Goal: Entertainment & Leisure: Consume media (video, audio)

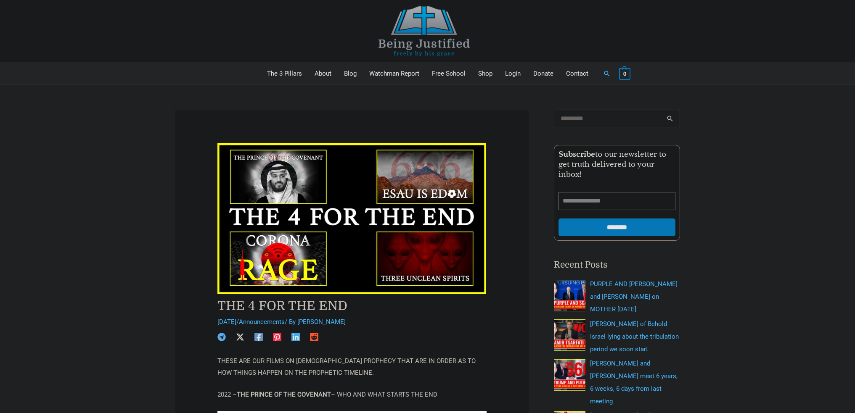
scroll to position [673, 0]
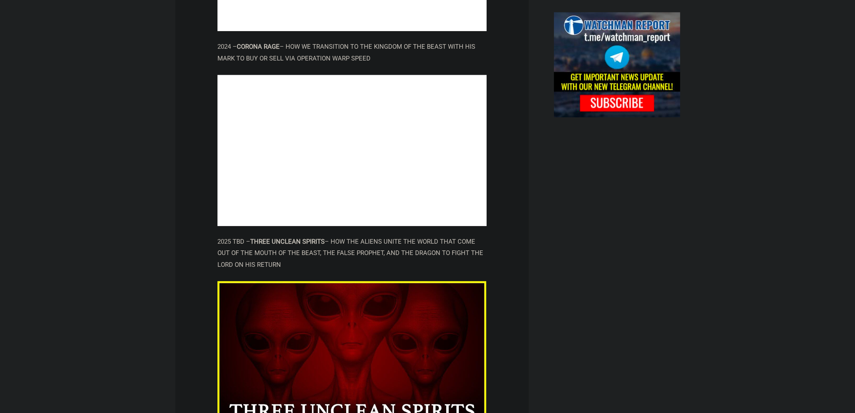
scroll to position [883, 0]
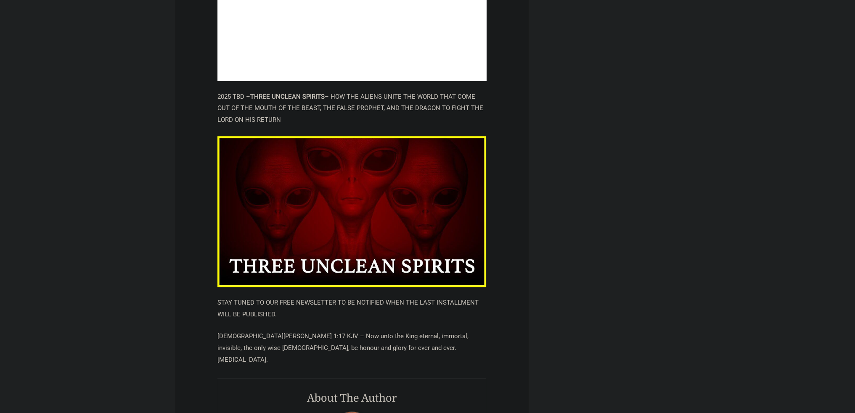
click at [349, 194] on img at bounding box center [351, 211] width 269 height 151
click at [348, 191] on img at bounding box center [351, 211] width 269 height 151
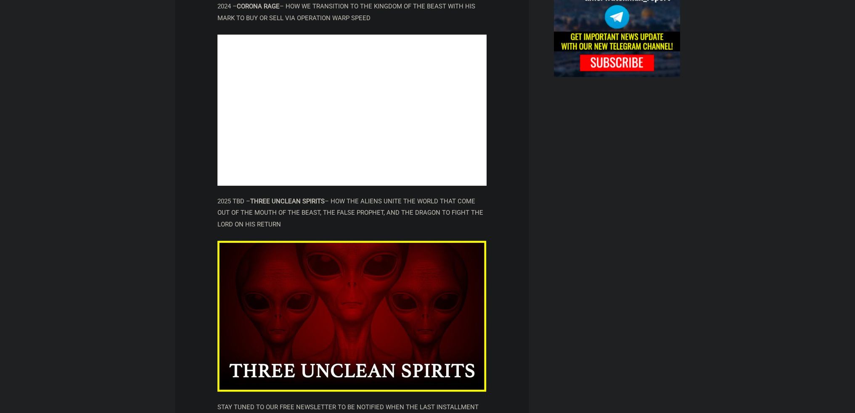
scroll to position [715, 0]
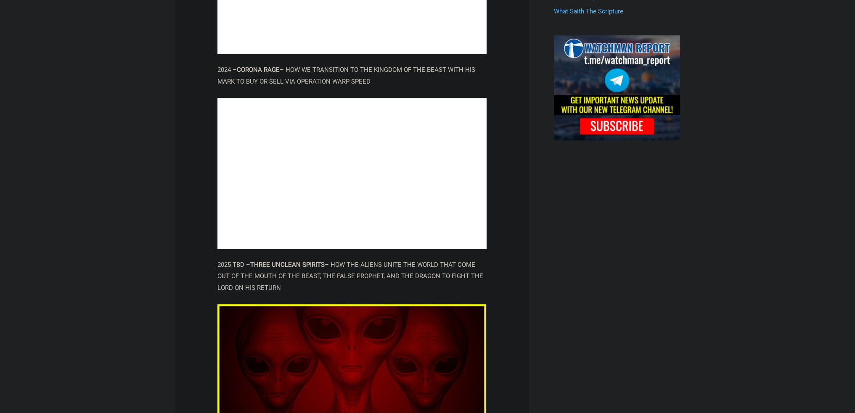
drag, startPoint x: 64, startPoint y: 154, endPoint x: 126, endPoint y: 153, distance: 61.8
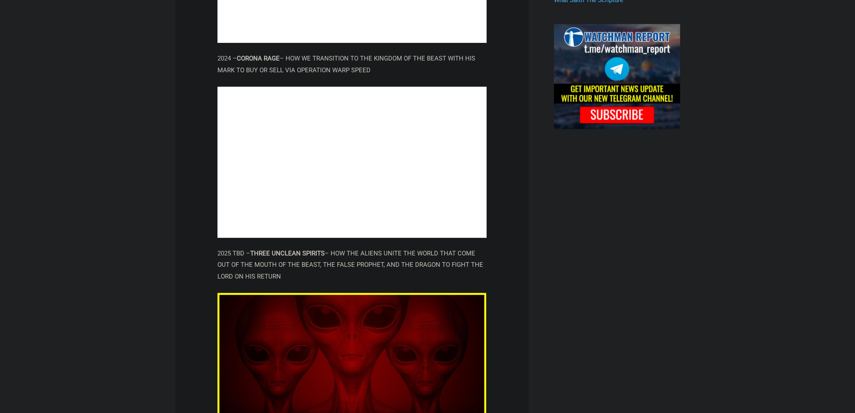
scroll to position [757, 0]
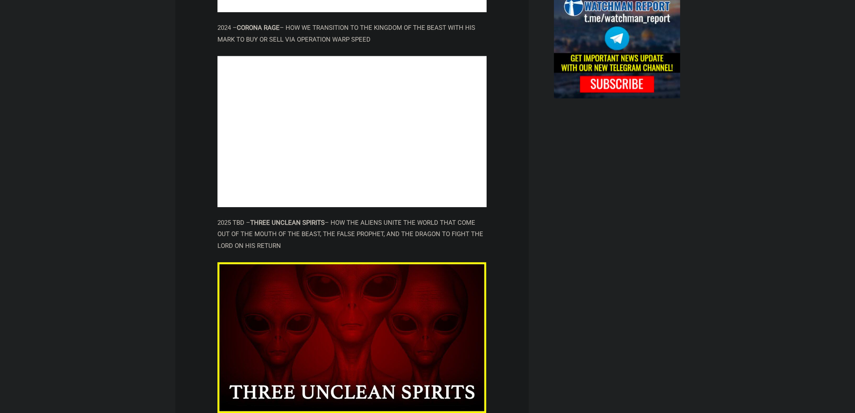
click at [339, 217] on p "2025 TBD – THREE UNCLEAN SPIRITS – HOW THE ALIENS UNITE THE WORLD THAT COME OUT…" at bounding box center [351, 234] width 269 height 35
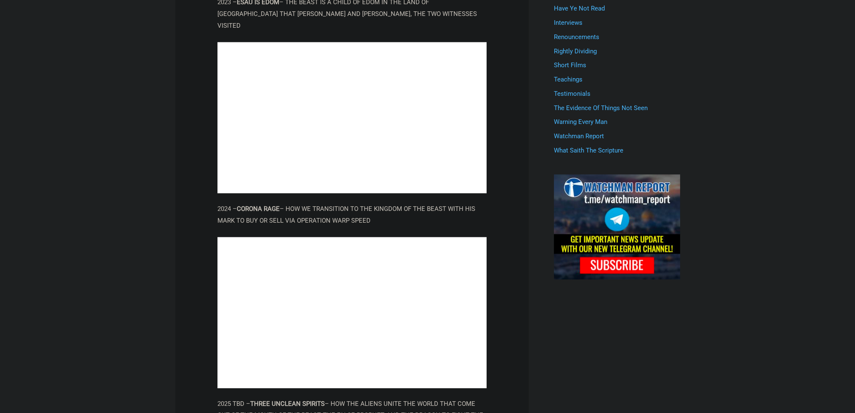
scroll to position [673, 0]
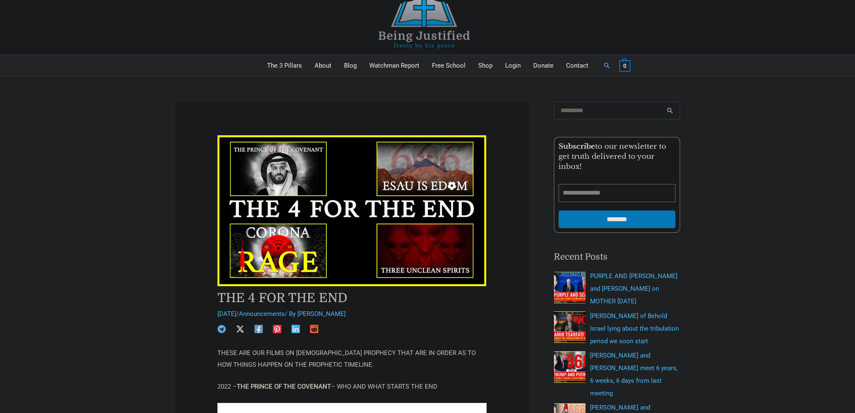
scroll to position [0, 0]
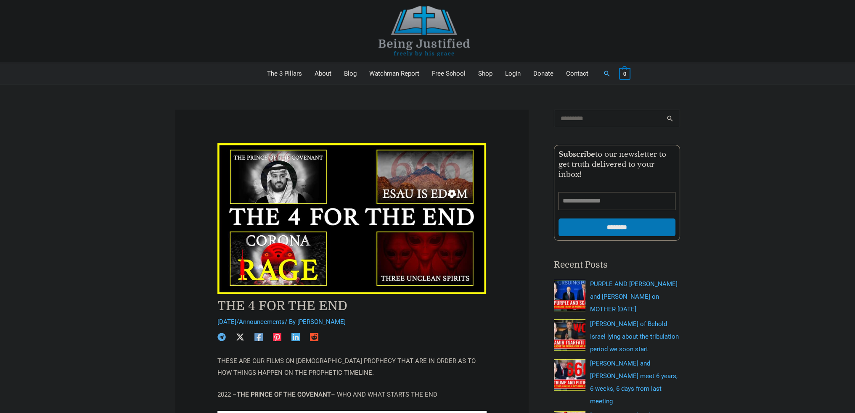
click at [424, 29] on img at bounding box center [424, 31] width 126 height 50
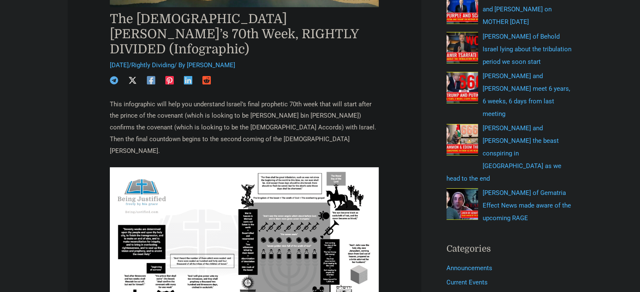
scroll to position [294, 0]
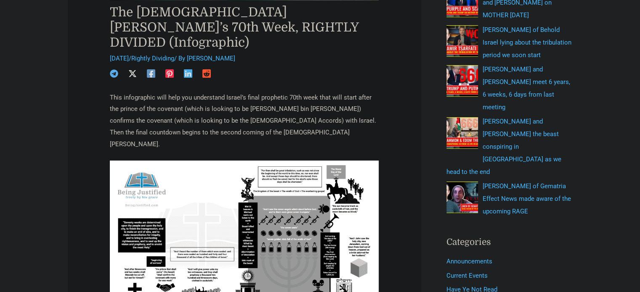
click at [214, 195] on img at bounding box center [244, 262] width 269 height 203
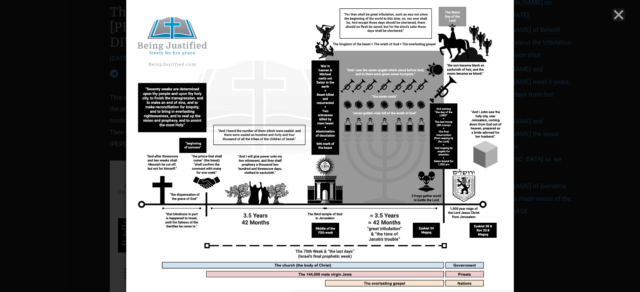
click at [67, 75] on div at bounding box center [320, 146] width 640 height 292
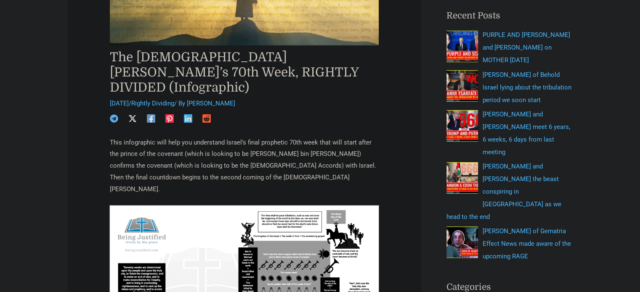
scroll to position [254, 0]
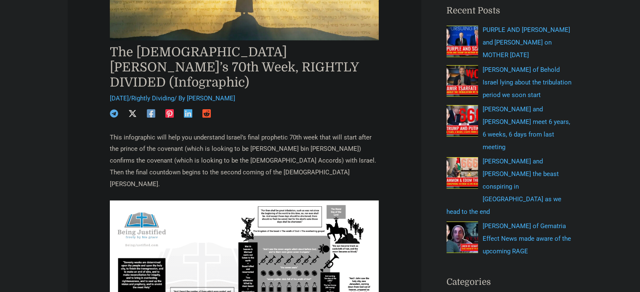
click at [222, 137] on p "This infographic will help you understand Israel’s final prophetic 70th week th…" at bounding box center [244, 161] width 269 height 58
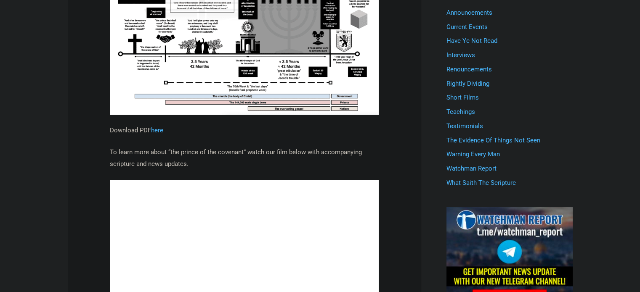
scroll to position [549, 0]
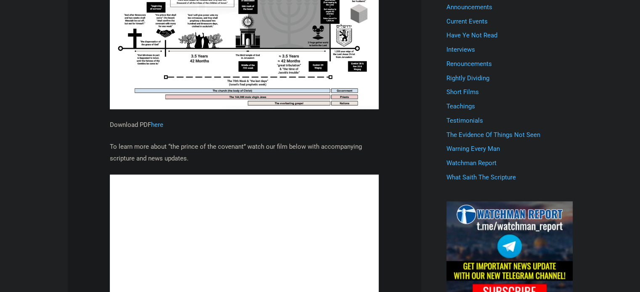
click at [211, 141] on p "To learn more about “the prince of the covenant” watch our film below with acco…" at bounding box center [244, 153] width 269 height 24
click at [219, 141] on p "To learn more about “the prince of the covenant” watch our film below with acco…" at bounding box center [244, 153] width 269 height 24
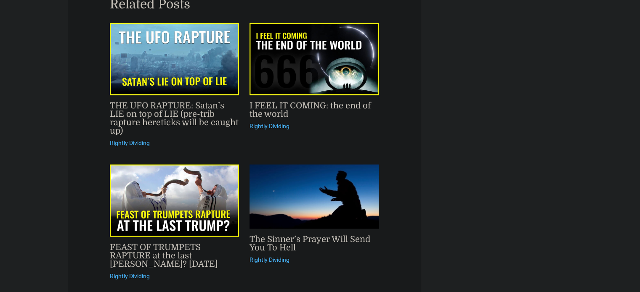
scroll to position [1558, 0]
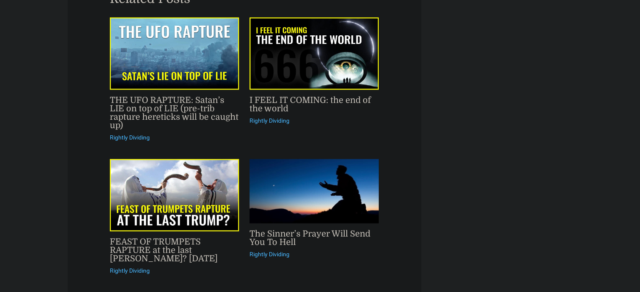
click at [163, 95] on link "THE UFO RAPTURE: Satan’s LIE on top of LIE (pre-trib rapture hereticks will be …" at bounding box center [174, 112] width 129 height 35
click at [162, 237] on link "FEAST OF TRUMPETS RAPTURE at the last [PERSON_NAME]? [DATE]" at bounding box center [164, 250] width 108 height 26
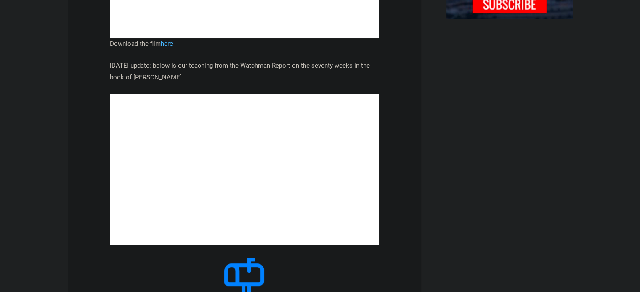
scroll to position [843, 0]
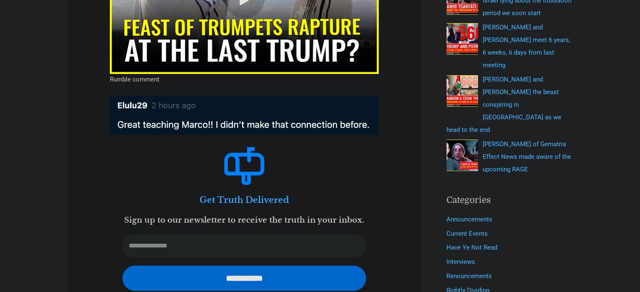
scroll to position [252, 0]
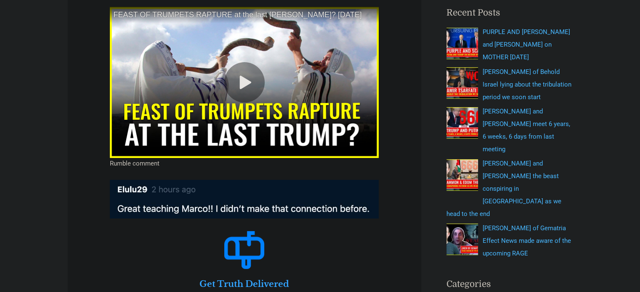
click at [247, 73] on div at bounding box center [244, 82] width 40 height 40
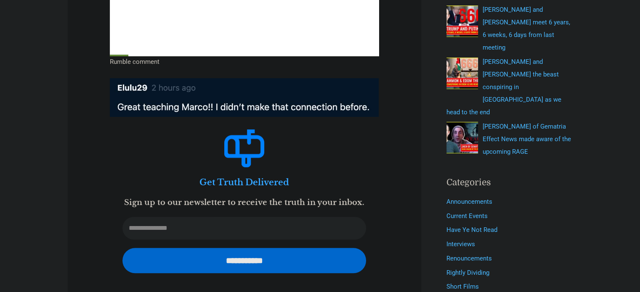
scroll to position [168, 0]
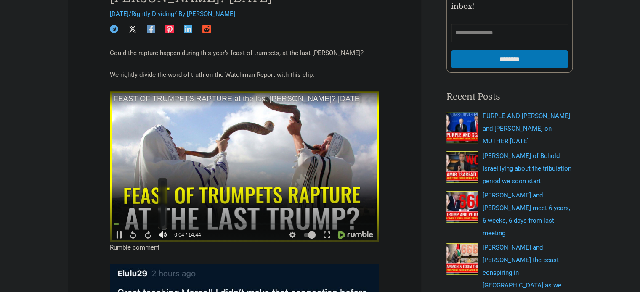
click at [165, 206] on div at bounding box center [163, 203] width 10 height 51
click at [248, 172] on video at bounding box center [244, 166] width 269 height 151
click at [261, 148] on video at bounding box center [244, 166] width 269 height 151
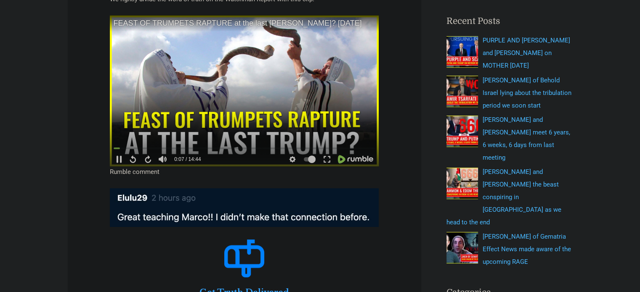
scroll to position [252, 0]
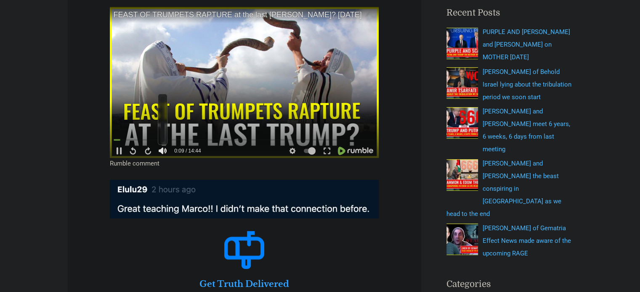
click at [164, 124] on div at bounding box center [163, 131] width 4 height 21
drag, startPoint x: 131, startPoint y: 139, endPoint x: 76, endPoint y: 137, distance: 55.1
click at [76, 137] on article "FEAST OF TRUMPETS RAPTURE at the last trump? Rosh HaShanah 2023 September 13, 2…" at bounding box center [244, 232] width 353 height 751
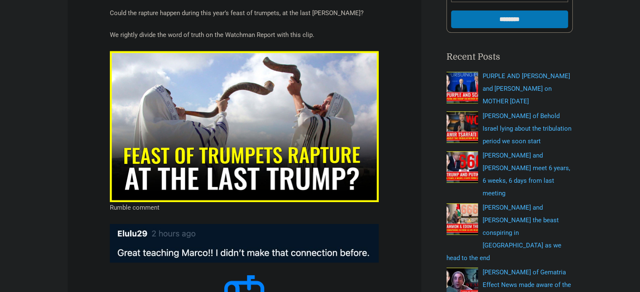
scroll to position [210, 0]
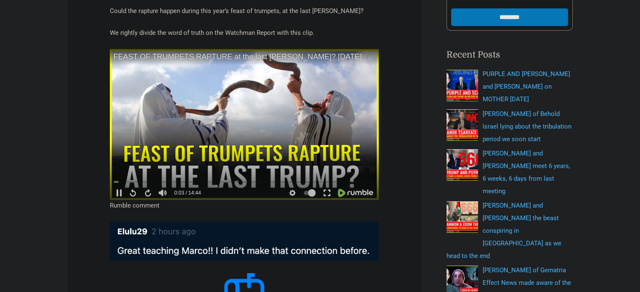
drag, startPoint x: 326, startPoint y: 193, endPoint x: 326, endPoint y: 243, distance: 50.9
click at [326, 193] on icon at bounding box center [327, 193] width 8 height 8
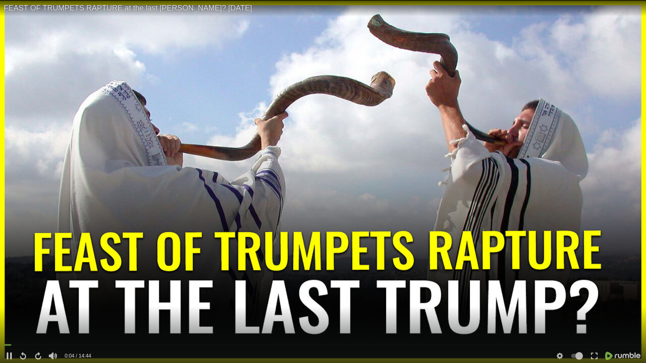
click at [267, 292] on div "6:57 0:04 / 14:44" at bounding box center [323, 352] width 646 height 21
click at [274, 166] on video at bounding box center [323, 181] width 646 height 363
click at [436, 99] on video at bounding box center [323, 181] width 646 height 363
click at [436, 99] on div at bounding box center [323, 181] width 646 height 363
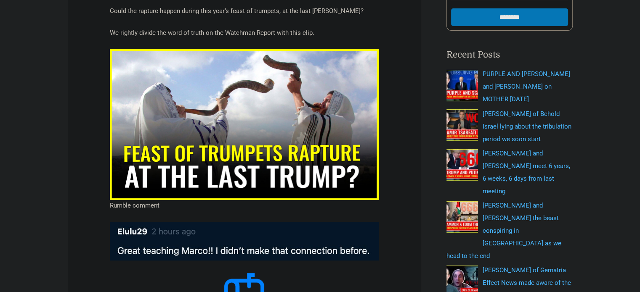
click at [231, 72] on video at bounding box center [244, 124] width 269 height 151
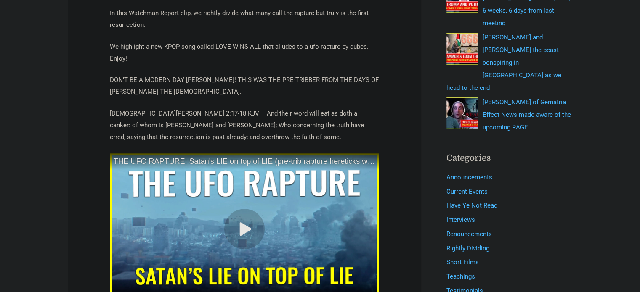
scroll to position [505, 0]
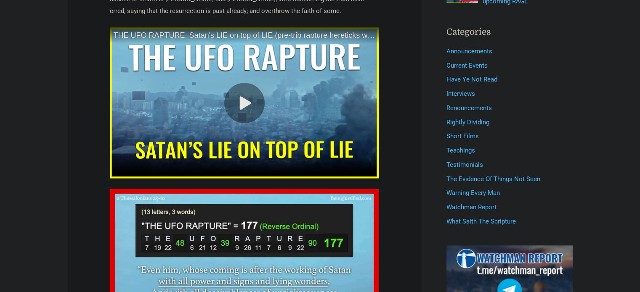
click at [251, 108] on div at bounding box center [244, 103] width 40 height 40
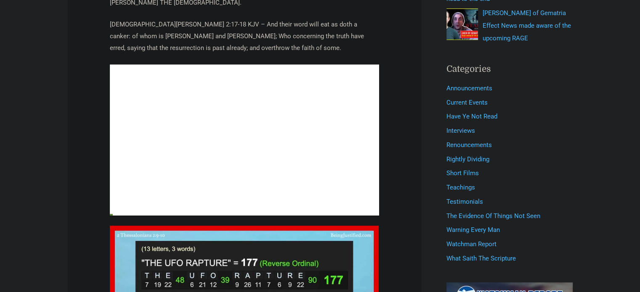
scroll to position [463, 0]
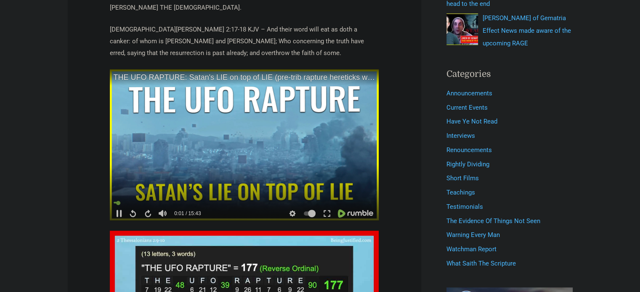
click at [182, 135] on video at bounding box center [244, 144] width 269 height 151
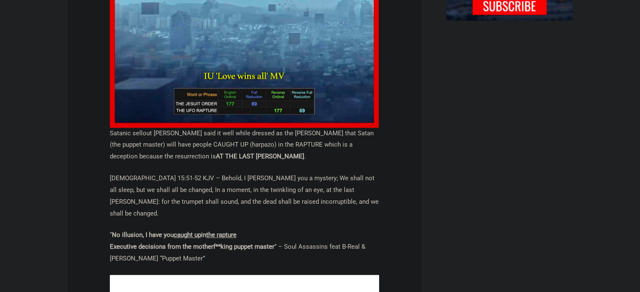
scroll to position [841, 0]
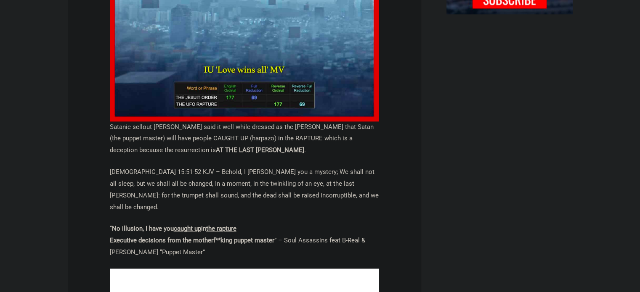
click at [239, 135] on p "Satanic sellout Dr. Dre said it well while dressed as the POPE that Satan (the …" at bounding box center [244, 139] width 269 height 35
click at [230, 126] on p "Satanic sellout Dr. Dre said it well while dressed as the POPE that Satan (the …" at bounding box center [244, 139] width 269 height 35
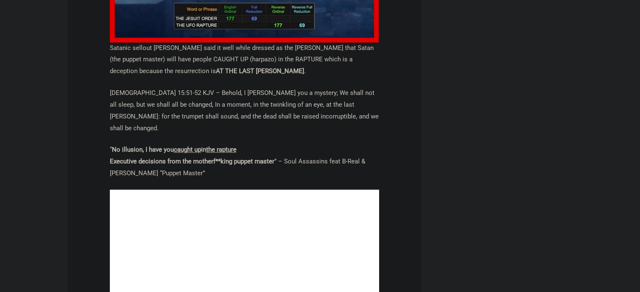
scroll to position [925, 0]
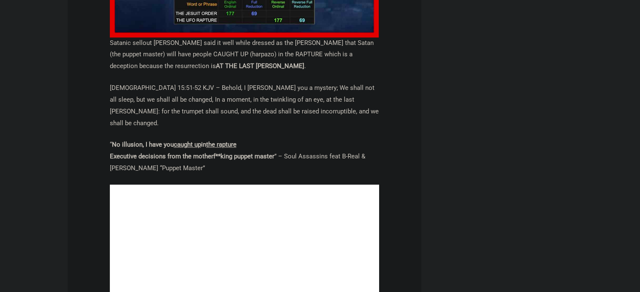
click at [235, 108] on p "1 Corinthians 15:51-52 KJV – Behold, I shew you a mystery; We shall not all sle…" at bounding box center [244, 105] width 269 height 47
click at [227, 108] on p "1 Corinthians 15:51-52 KJV – Behold, I shew you a mystery; We shall not all sle…" at bounding box center [244, 105] width 269 height 47
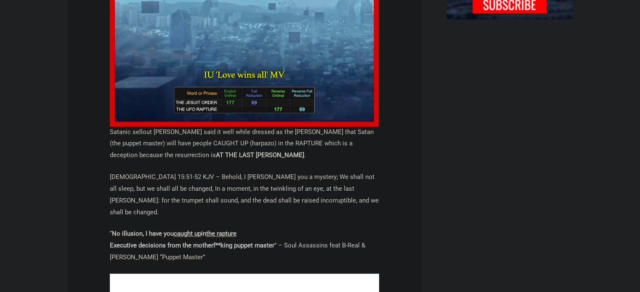
scroll to position [841, 0]
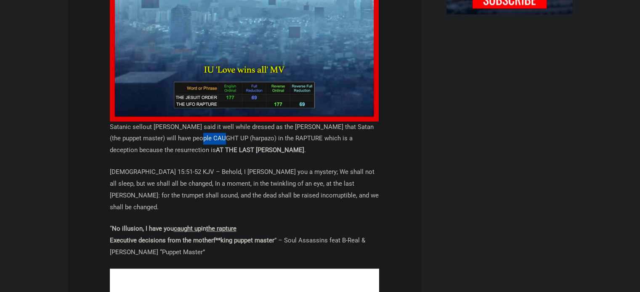
drag, startPoint x: 183, startPoint y: 136, endPoint x: 206, endPoint y: 137, distance: 22.3
click at [206, 137] on p "Satanic sellout Dr. Dre said it well while dressed as the POPE that Satan (the …" at bounding box center [244, 139] width 269 height 35
click at [230, 137] on p "Satanic sellout Dr. Dre said it well while dressed as the POPE that Satan (the …" at bounding box center [244, 139] width 269 height 35
click at [131, 147] on p "Satanic sellout Dr. Dre said it well while dressed as the POPE that Satan (the …" at bounding box center [244, 139] width 269 height 35
click at [136, 147] on p "Satanic sellout Dr. Dre said it well while dressed as the POPE that Satan (the …" at bounding box center [244, 139] width 269 height 35
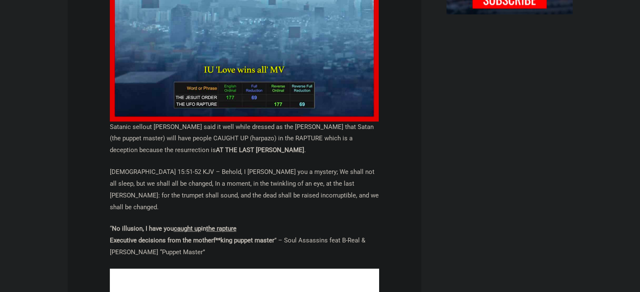
click at [216, 150] on strong "AT THE LAST TRUMP" at bounding box center [260, 150] width 88 height 8
click at [227, 127] on p "Satanic sellout Dr. Dre said it well while dressed as the POPE that Satan (the …" at bounding box center [244, 139] width 269 height 35
click at [216, 151] on strong "AT THE LAST TRUMP" at bounding box center [260, 150] width 88 height 8
click at [256, 139] on p "Satanic sellout Dr. Dre said it well while dressed as the POPE that Satan (the …" at bounding box center [244, 139] width 269 height 35
click at [249, 139] on p "Satanic sellout Dr. Dre said it well while dressed as the POPE that Satan (the …" at bounding box center [244, 139] width 269 height 35
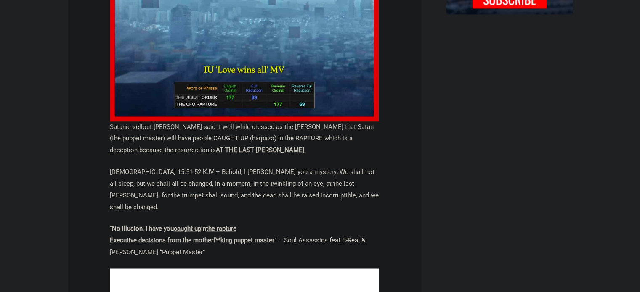
click at [239, 140] on p "Satanic sellout Dr. Dre said it well while dressed as the POPE that Satan (the …" at bounding box center [244, 139] width 269 height 35
click at [244, 140] on p "Satanic sellout Dr. Dre said it well while dressed as the POPE that Satan (the …" at bounding box center [244, 139] width 269 height 35
click at [217, 135] on p "Satanic sellout Dr. Dre said it well while dressed as the POPE that Satan (the …" at bounding box center [244, 139] width 269 height 35
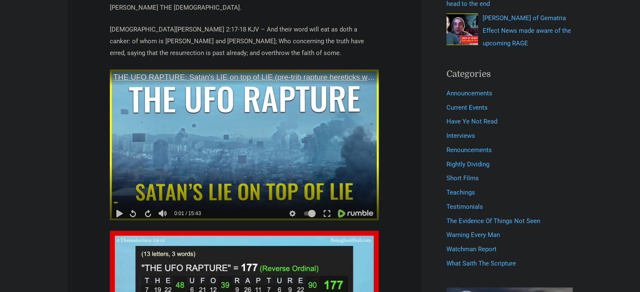
scroll to position [252, 0]
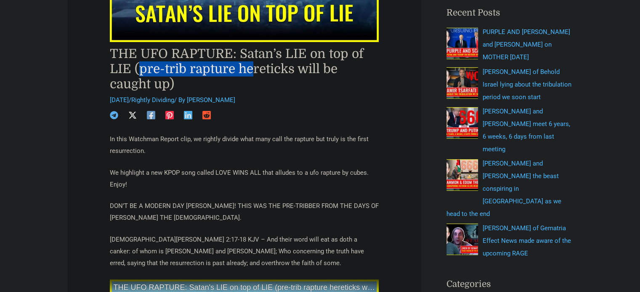
drag, startPoint x: 142, startPoint y: 67, endPoint x: 274, endPoint y: 66, distance: 132.4
click at [259, 67] on h1 "THE UFO RAPTURE: Satan’s LIE on top of LIE (pre-trib rapture hereticks will be …" at bounding box center [244, 68] width 269 height 45
click at [276, 66] on h1 "THE UFO RAPTURE: Satan’s LIE on top of LIE (pre-trib rapture hereticks will be …" at bounding box center [244, 68] width 269 height 45
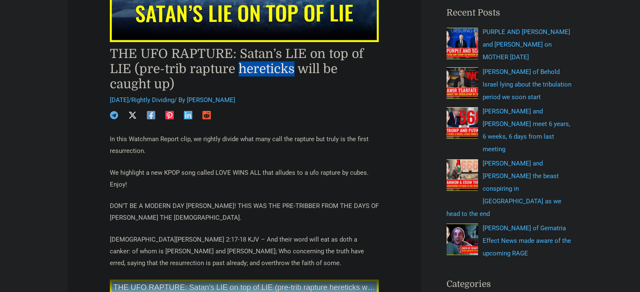
drag, startPoint x: 237, startPoint y: 68, endPoint x: 288, endPoint y: 67, distance: 51.3
click at [291, 67] on h1 "THE UFO RAPTURE: Satan’s LIE on top of LIE (pre-trib rapture hereticks will be …" at bounding box center [244, 68] width 269 height 45
click at [145, 67] on h1 "THE UFO RAPTURE: Satan’s LIE on top of LIE (pre-trib rapture hereticks will be …" at bounding box center [244, 68] width 269 height 45
click at [179, 69] on h1 "THE UFO RAPTURE: Satan’s LIE on top of LIE (pre-trib rapture hereticks will be …" at bounding box center [244, 68] width 269 height 45
click at [210, 68] on h1 "THE UFO RAPTURE: Satan’s LIE on top of LIE (pre-trib rapture hereticks will be …" at bounding box center [244, 68] width 269 height 45
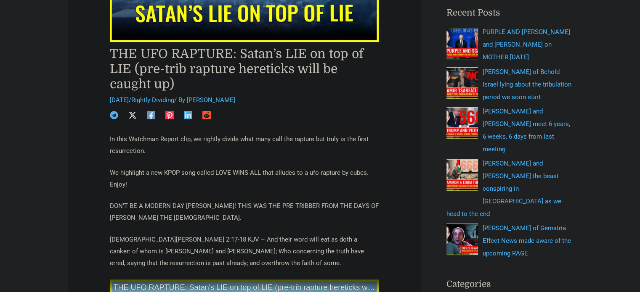
click at [259, 66] on h1 "THE UFO RAPTURE: Satan’s LIE on top of LIE (pre-trib rapture hereticks will be …" at bounding box center [244, 68] width 269 height 45
click at [258, 66] on h1 "THE UFO RAPTURE: Satan’s LIE on top of LIE (pre-trib rapture hereticks will be …" at bounding box center [244, 68] width 269 height 45
drag, startPoint x: 151, startPoint y: 67, endPoint x: 174, endPoint y: 69, distance: 22.7
click at [152, 67] on h1 "THE UFO RAPTURE: Satan’s LIE on top of LIE (pre-trib rapture hereticks will be …" at bounding box center [244, 68] width 269 height 45
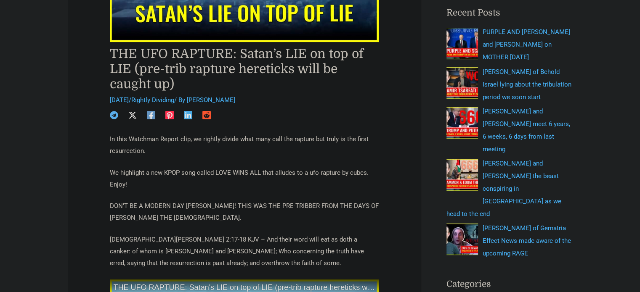
click at [174, 69] on h1 "THE UFO RAPTURE: Satan’s LIE on top of LIE (pre-trib rapture hereticks will be …" at bounding box center [244, 68] width 269 height 45
click at [218, 69] on h1 "THE UFO RAPTURE: Satan’s LIE on top of LIE (pre-trib rapture hereticks will be …" at bounding box center [244, 68] width 269 height 45
click at [255, 66] on h1 "THE UFO RAPTURE: Satan’s LIE on top of LIE (pre-trib rapture hereticks will be …" at bounding box center [244, 68] width 269 height 45
click at [143, 81] on h1 "THE UFO RAPTURE: Satan’s LIE on top of LIE (pre-trib rapture hereticks will be …" at bounding box center [244, 68] width 269 height 45
click at [168, 81] on h1 "THE UFO RAPTURE: Satan’s LIE on top of LIE (pre-trib rapture hereticks will be …" at bounding box center [244, 68] width 269 height 45
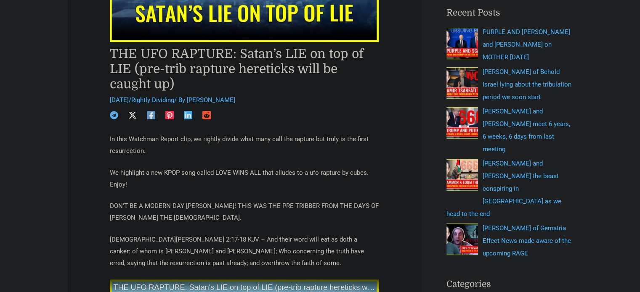
click at [220, 83] on h1 "THE UFO RAPTURE: Satan’s LIE on top of LIE (pre-trib rapture hereticks will be …" at bounding box center [244, 68] width 269 height 45
click at [237, 79] on h1 "THE UFO RAPTURE: Satan’s LIE on top of LIE (pre-trib rapture hereticks will be …" at bounding box center [244, 68] width 269 height 45
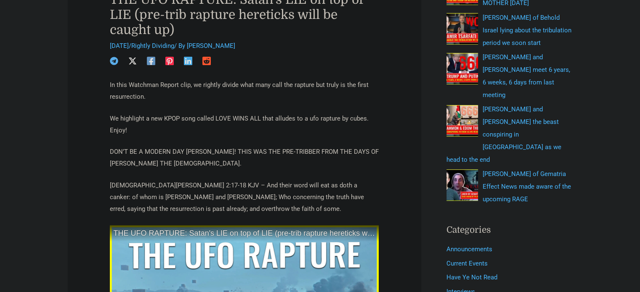
scroll to position [336, 0]
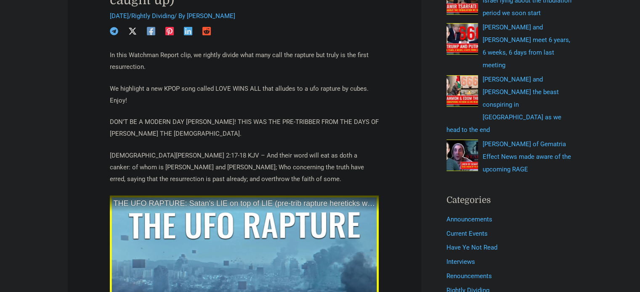
click at [230, 66] on p "In this Watchman Report clip, we rightly divide what many call the rapture but …" at bounding box center [244, 62] width 269 height 24
drag, startPoint x: 229, startPoint y: 99, endPoint x: 228, endPoint y: 89, distance: 9.7
click at [229, 98] on p "We highlight a new KPOP song called LOVE WINS ALL that alludes to a ufo rapture…" at bounding box center [244, 95] width 269 height 24
click at [235, 96] on p "We highlight a new KPOP song called LOVE WINS ALL that alludes to a ufo rapture…" at bounding box center [244, 95] width 269 height 24
click at [232, 72] on p "In this Watchman Report clip, we rightly divide what many call the rapture but …" at bounding box center [244, 62] width 269 height 24
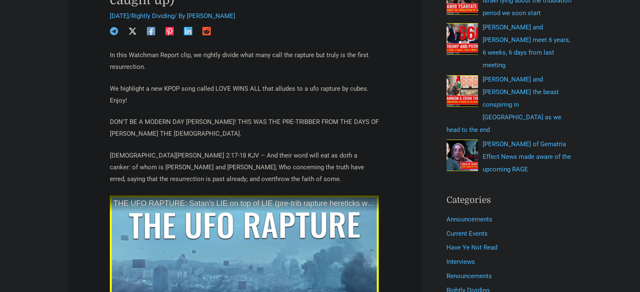
click at [232, 100] on p "We highlight a new KPOP song called LOVE WINS ALL that alludes to a ufo rapture…" at bounding box center [244, 95] width 269 height 24
drag, startPoint x: 247, startPoint y: 136, endPoint x: 244, endPoint y: 116, distance: 20.0
click at [247, 136] on p "DON’T BE A MODERN DAY PHILETUS! THIS WAS THE PRE-TRIBBER FROM THE DAYS OF PAUL …" at bounding box center [244, 128] width 269 height 24
click at [241, 101] on p "We highlight a new KPOP song called LOVE WINS ALL that alludes to a ufo rapture…" at bounding box center [244, 95] width 269 height 24
click at [239, 132] on p "DON’T BE A MODERN DAY PHILETUS! THIS WAS THE PRE-TRIBBER FROM THE DAYS OF PAUL …" at bounding box center [244, 128] width 269 height 24
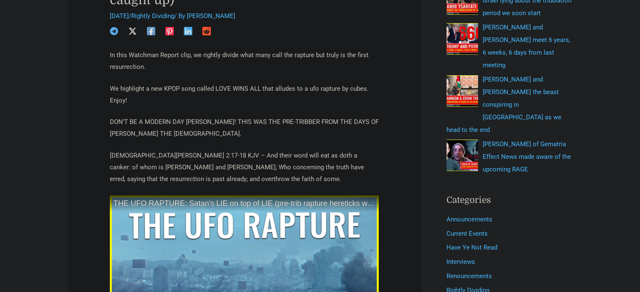
click at [236, 96] on p "We highlight a new KPOP song called LOVE WINS ALL that alludes to a ufo rapture…" at bounding box center [244, 95] width 269 height 24
click at [239, 129] on p "DON’T BE A MODERN DAY PHILETUS! THIS WAS THE PRE-TRIBBER FROM THE DAYS OF PAUL …" at bounding box center [244, 128] width 269 height 24
click at [237, 98] on p "We highlight a new KPOP song called LOVE WINS ALL that alludes to a ufo rapture…" at bounding box center [244, 95] width 269 height 24
click at [238, 130] on p "DON’T BE A MODERN DAY PHILETUS! THIS WAS THE PRE-TRIBBER FROM THE DAYS OF PAUL …" at bounding box center [244, 128] width 269 height 24
click at [239, 98] on p "We highlight a new KPOP song called LOVE WINS ALL that alludes to a ufo rapture…" at bounding box center [244, 95] width 269 height 24
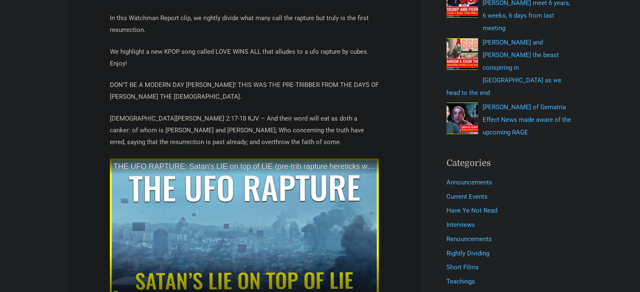
scroll to position [378, 0]
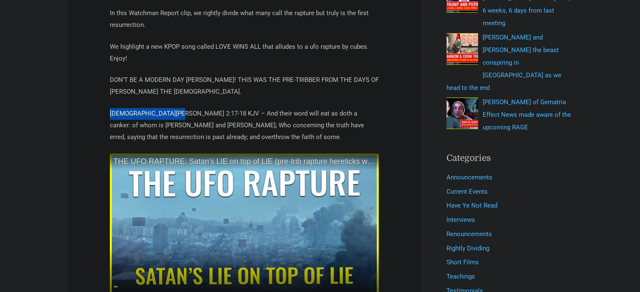
drag, startPoint x: 110, startPoint y: 110, endPoint x: 171, endPoint y: 111, distance: 61.4
click at [171, 111] on p "2 Timothy 2:17-18 KJV – And their word will eat as doth a canker: of whom is Hy…" at bounding box center [244, 125] width 269 height 35
click at [249, 90] on p "DON’T BE A MODERN DAY PHILETUS! THIS WAS THE PRE-TRIBBER FROM THE DAYS OF PAUL …" at bounding box center [244, 86] width 269 height 24
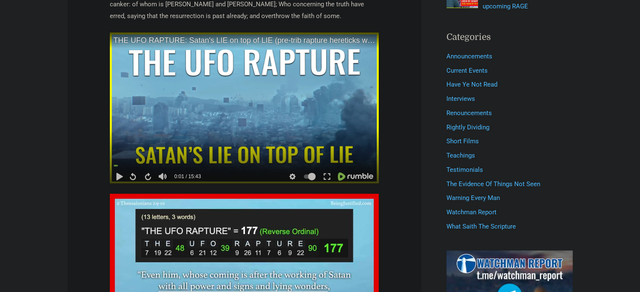
scroll to position [505, 0]
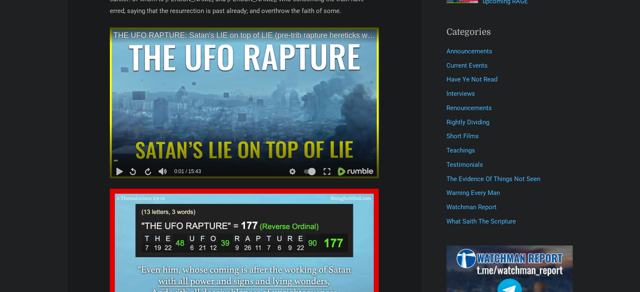
click at [275, 114] on video at bounding box center [244, 102] width 269 height 151
click at [165, 138] on div at bounding box center [163, 139] width 10 height 51
click at [165, 140] on div at bounding box center [163, 139] width 10 height 51
click at [237, 97] on video at bounding box center [244, 102] width 269 height 151
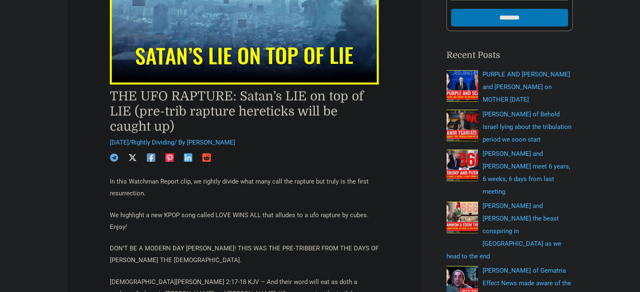
scroll to position [210, 0]
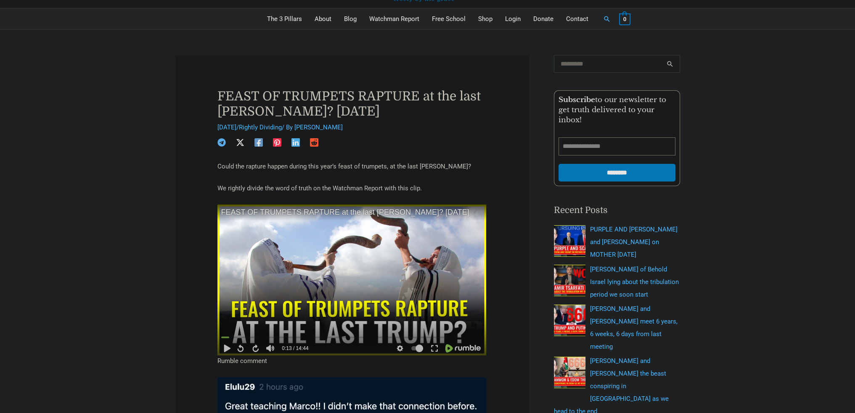
scroll to position [84, 0]
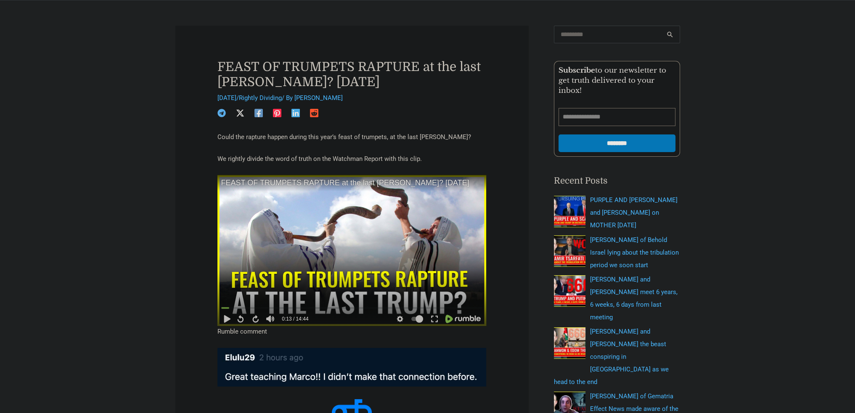
click at [311, 211] on video at bounding box center [351, 250] width 269 height 151
click at [432, 292] on icon at bounding box center [435, 319] width 8 height 8
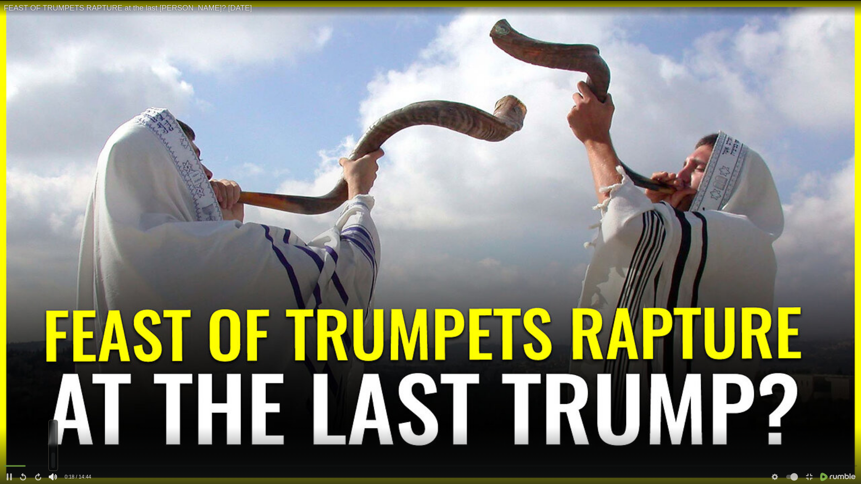
click at [51, 292] on div at bounding box center [53, 461] width 4 height 16
click at [152, 292] on div "1:28 0:21 / 14:44" at bounding box center [430, 473] width 861 height 21
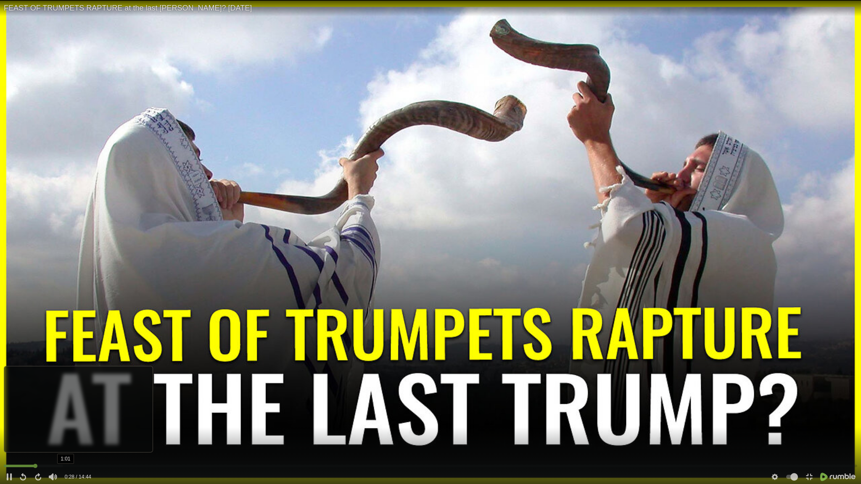
click at [67, 292] on div at bounding box center [431, 466] width 854 height 3
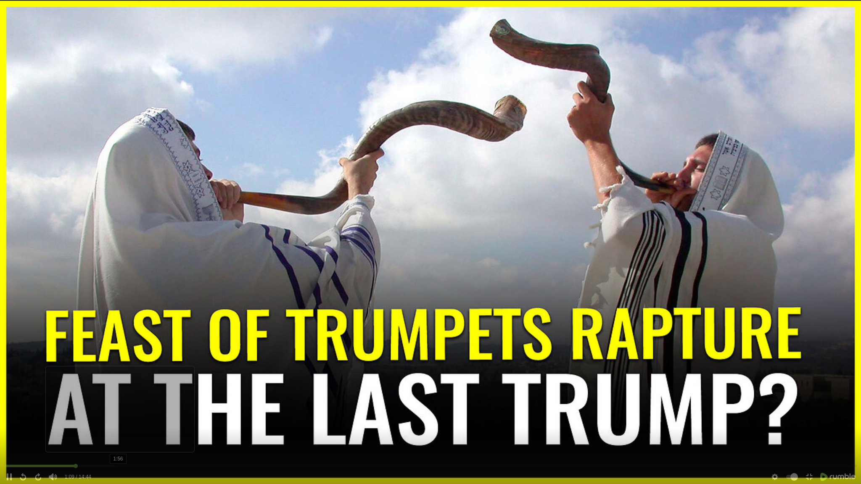
click at [119, 292] on video at bounding box center [430, 242] width 861 height 484
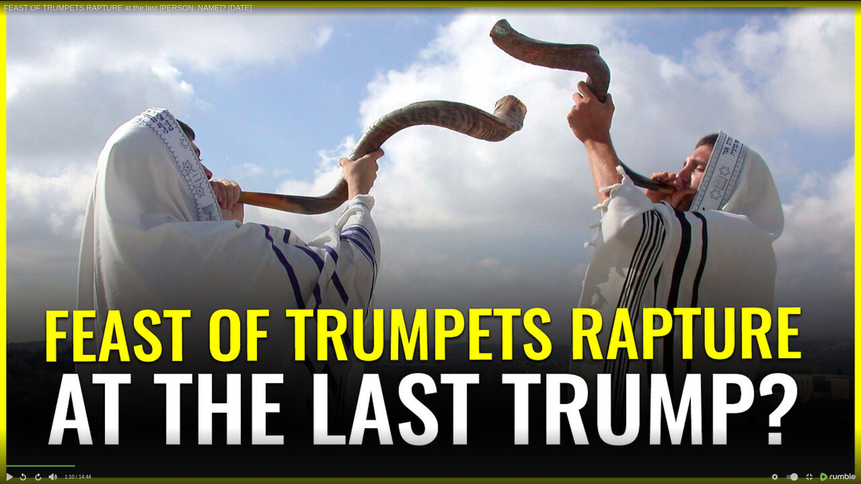
click at [154, 292] on video at bounding box center [430, 242] width 861 height 484
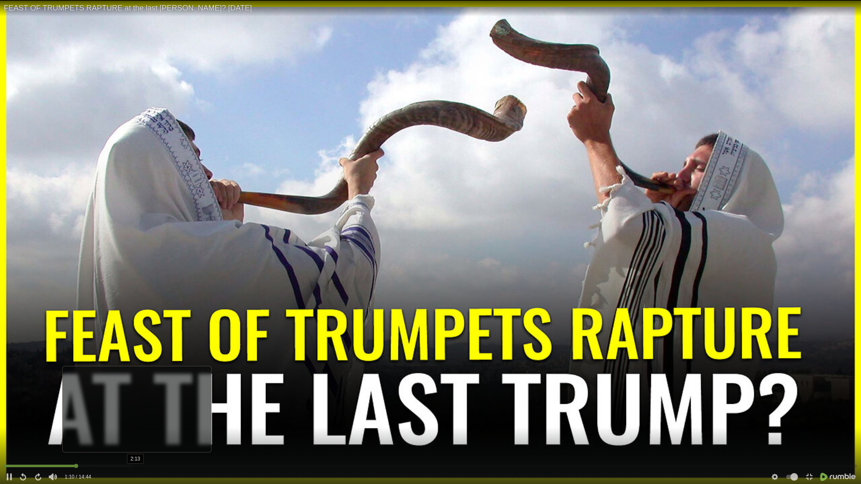
click at [136, 292] on div "2:13" at bounding box center [431, 467] width 854 height 8
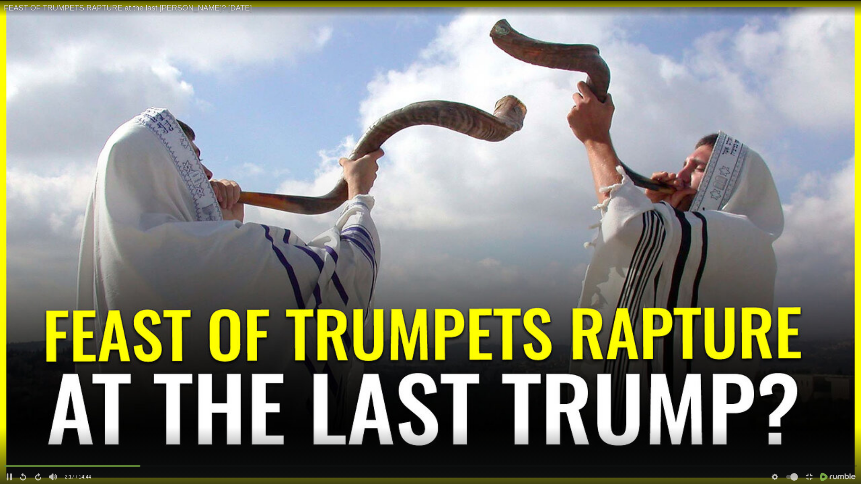
click at [219, 292] on div "3:03 2:17 / 14:44" at bounding box center [430, 473] width 861 height 21
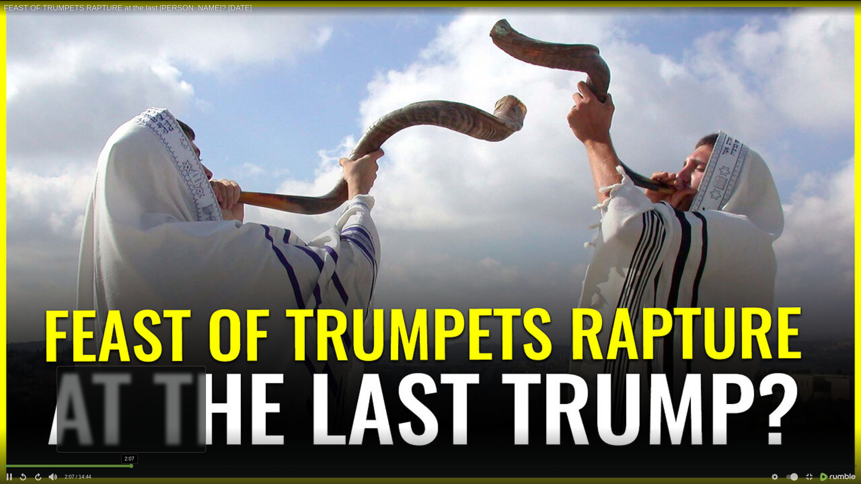
click at [131, 292] on div "2:07" at bounding box center [431, 467] width 854 height 8
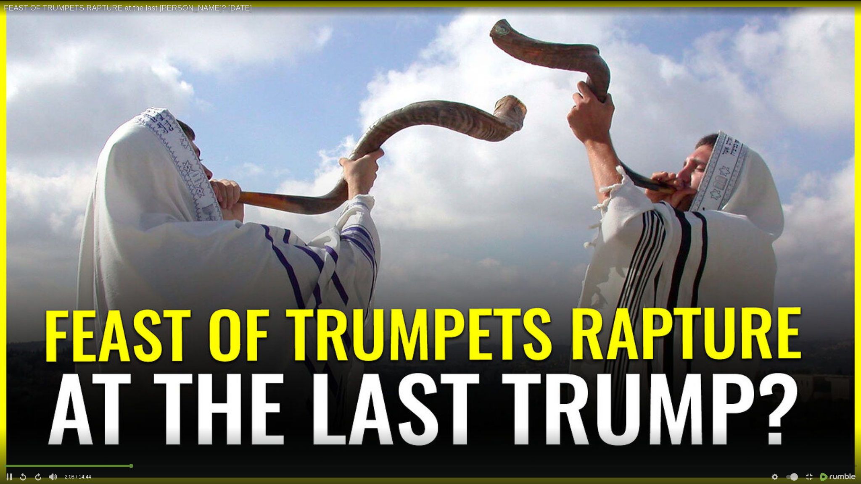
click at [111, 292] on div "2:07" at bounding box center [431, 467] width 854 height 8
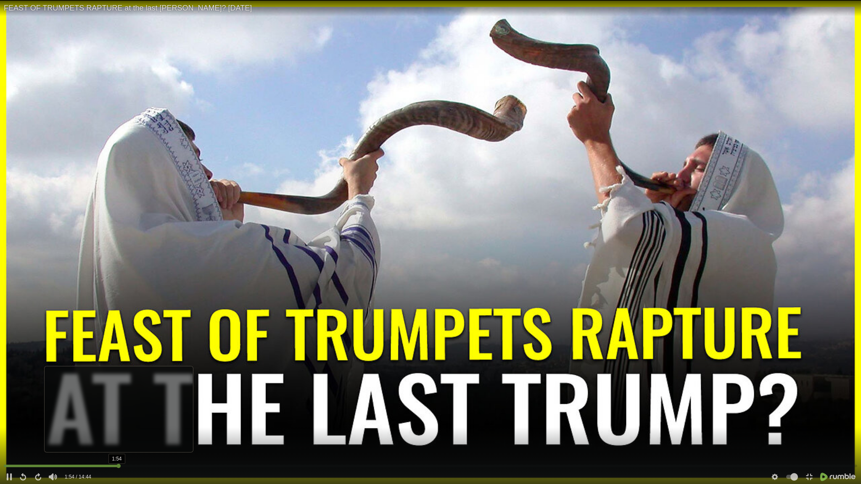
click at [118, 292] on div "1:54" at bounding box center [431, 467] width 854 height 8
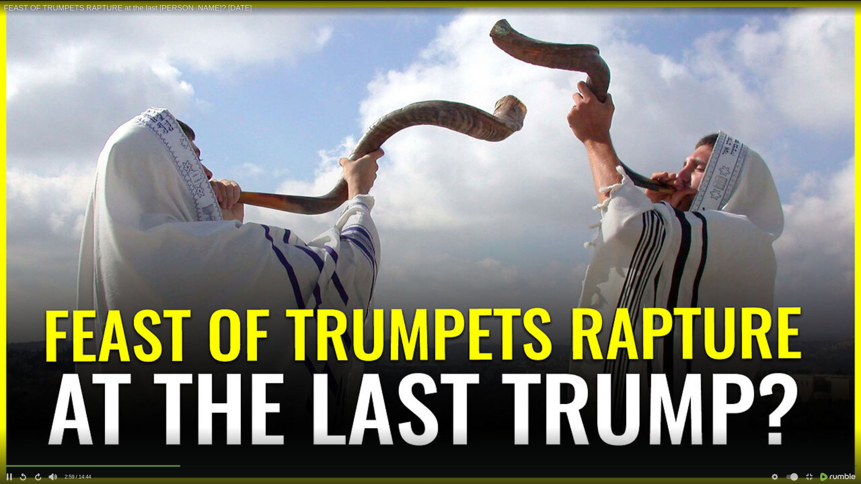
click at [252, 292] on div "5:57 2:59 / 14:44" at bounding box center [430, 473] width 861 height 21
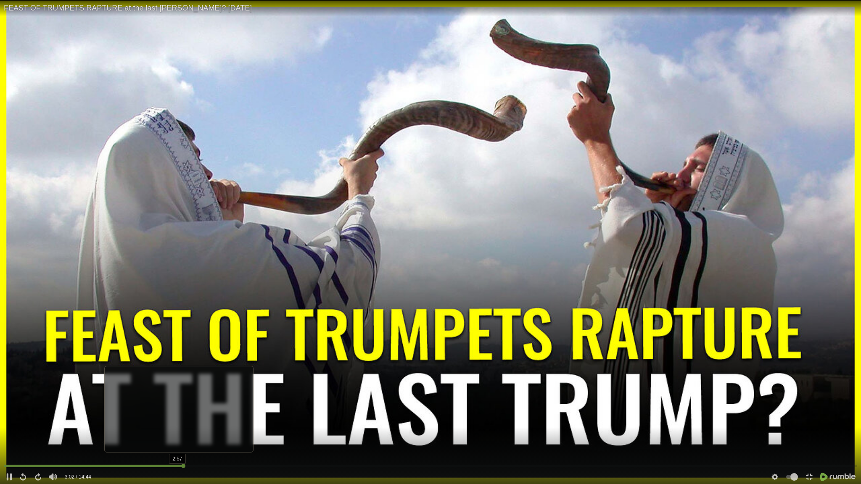
click at [178, 292] on div "2:57" at bounding box center [431, 467] width 854 height 8
click at [173, 292] on div "2:55" at bounding box center [431, 467] width 854 height 8
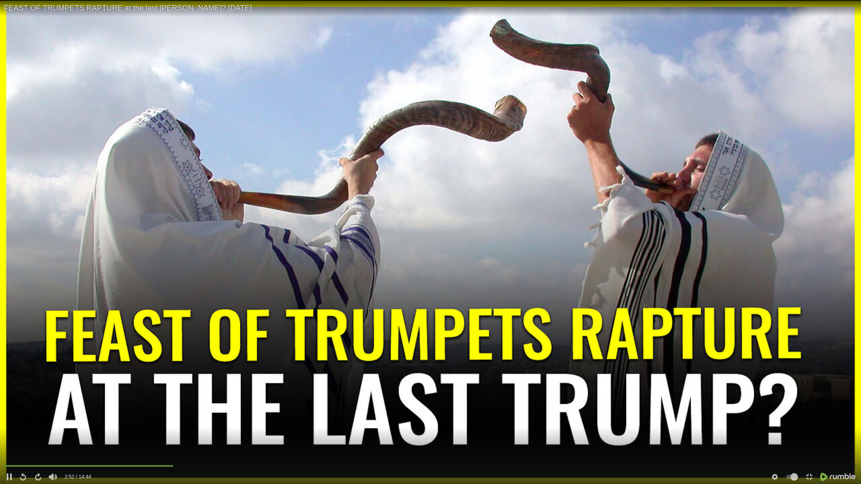
click at [227, 292] on div "3:13 2:52 / 14:44" at bounding box center [430, 473] width 861 height 21
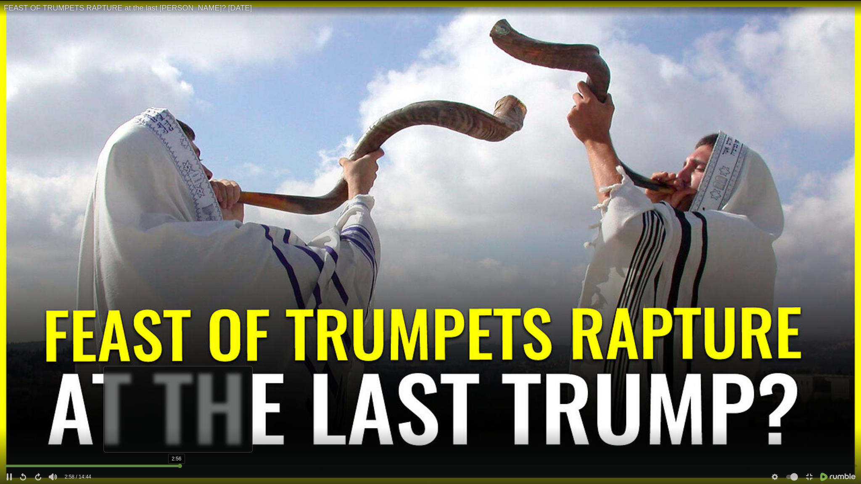
click at [177, 292] on div at bounding box center [431, 466] width 854 height 3
click at [173, 292] on div at bounding box center [431, 466] width 854 height 3
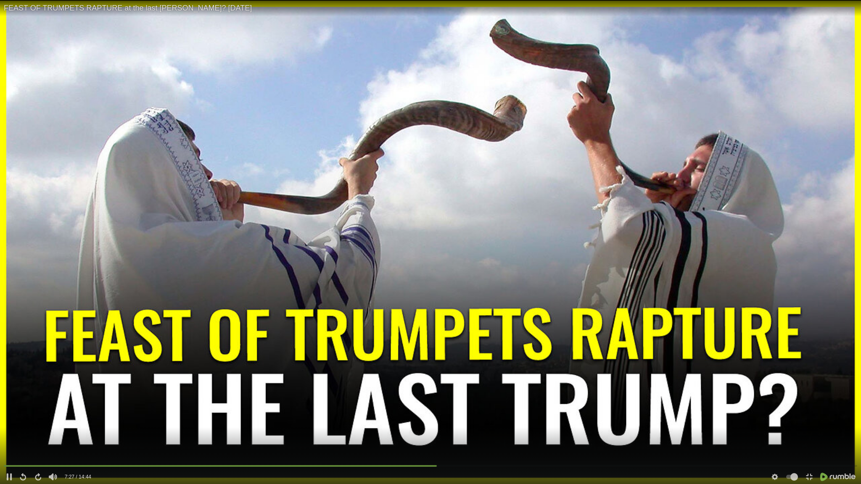
click at [424, 292] on div "7:24 7:27 / 14:44" at bounding box center [430, 473] width 861 height 21
click at [439, 292] on div "7:24 7:34 / 14:44" at bounding box center [430, 473] width 861 height 21
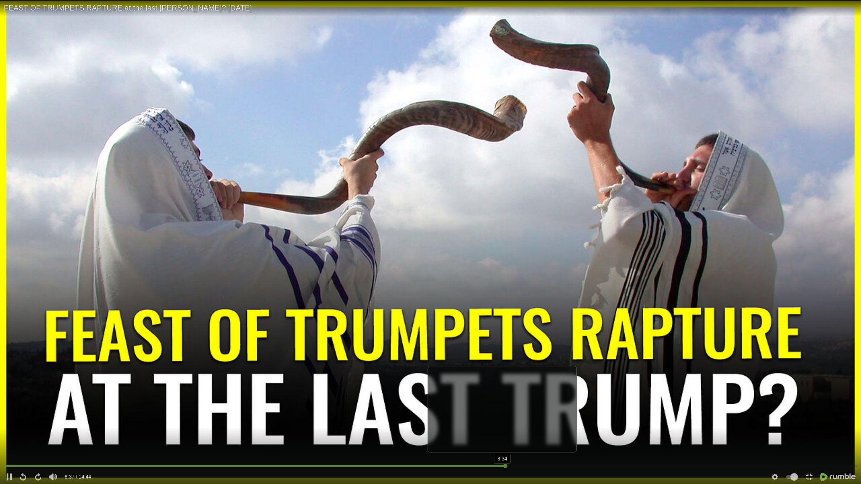
click at [502, 292] on div "8:34" at bounding box center [431, 467] width 854 height 8
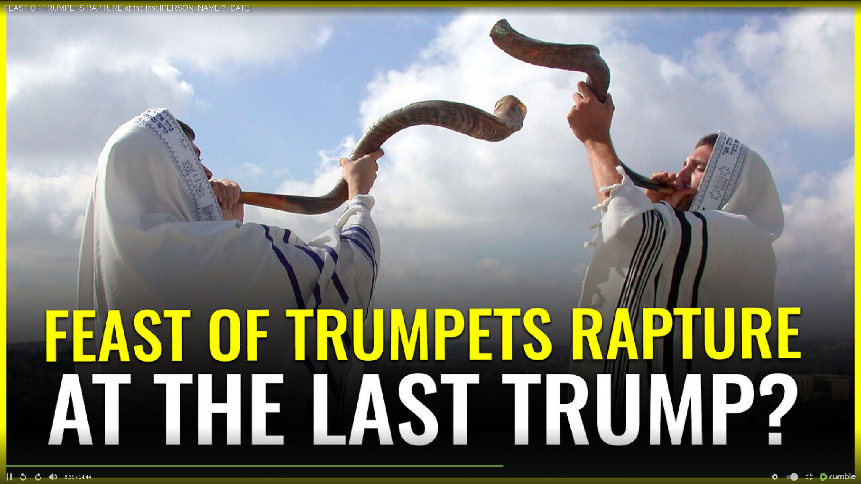
click at [478, 292] on video at bounding box center [430, 242] width 861 height 484
click at [639, 292] on icon at bounding box center [810, 477] width 8 height 8
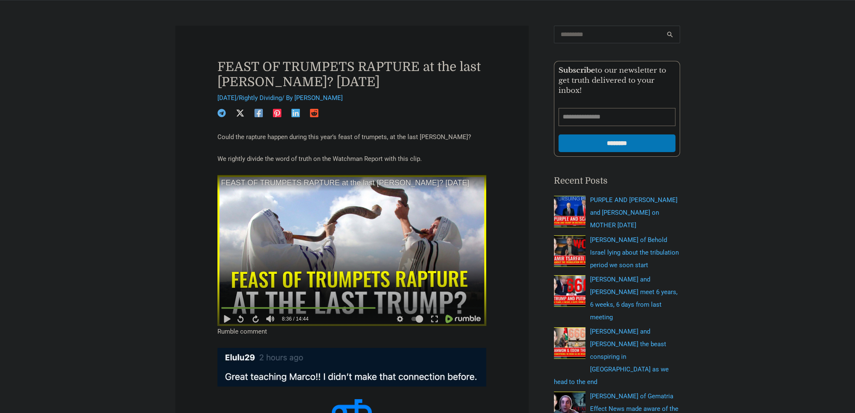
click at [425, 267] on video at bounding box center [351, 250] width 269 height 151
click at [436, 292] on icon at bounding box center [435, 320] width 6 height 6
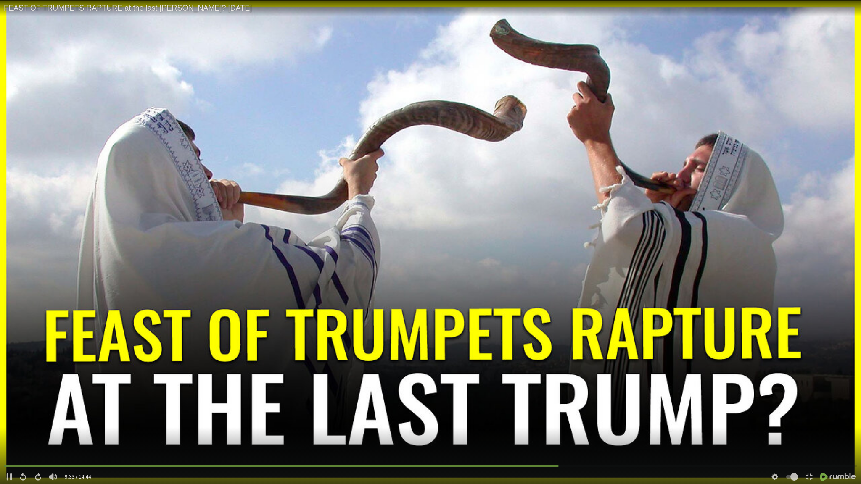
click at [367, 292] on video at bounding box center [430, 242] width 861 height 484
click at [412, 292] on video at bounding box center [430, 242] width 861 height 484
click at [639, 292] on icon at bounding box center [809, 477] width 6 height 6
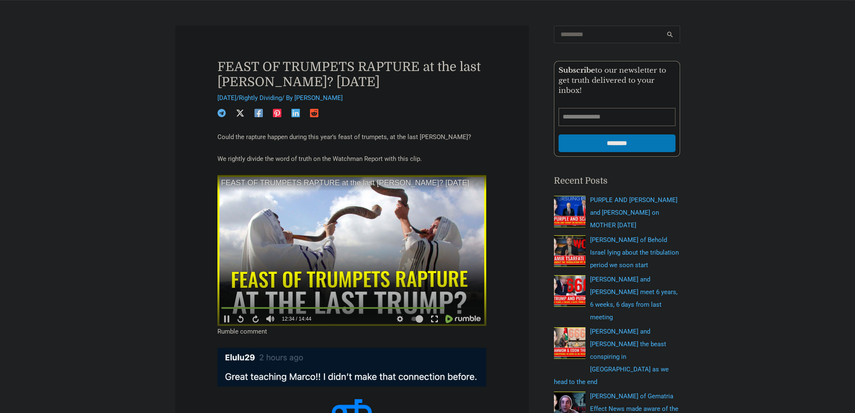
click at [435, 292] on icon at bounding box center [435, 319] width 8 height 8
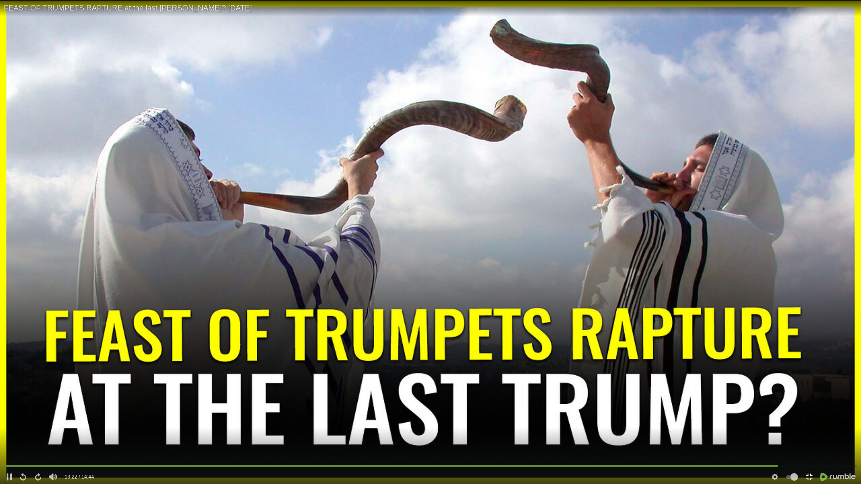
click at [639, 292] on icon at bounding box center [810, 477] width 8 height 8
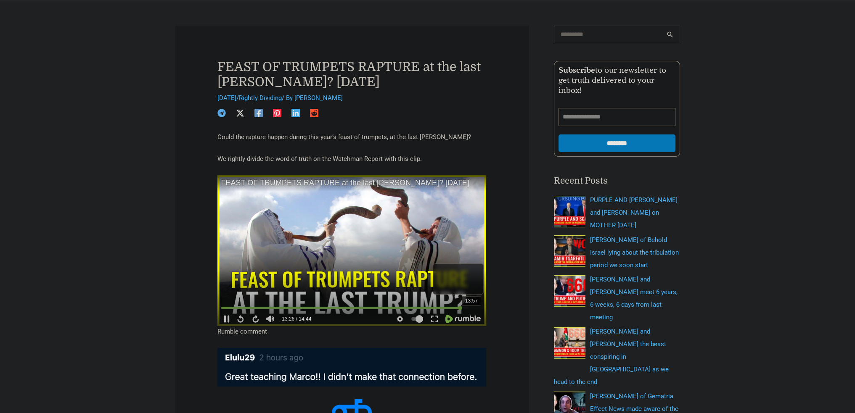
click at [469, 292] on div at bounding box center [352, 308] width 262 height 3
click at [319, 251] on video at bounding box center [351, 250] width 269 height 151
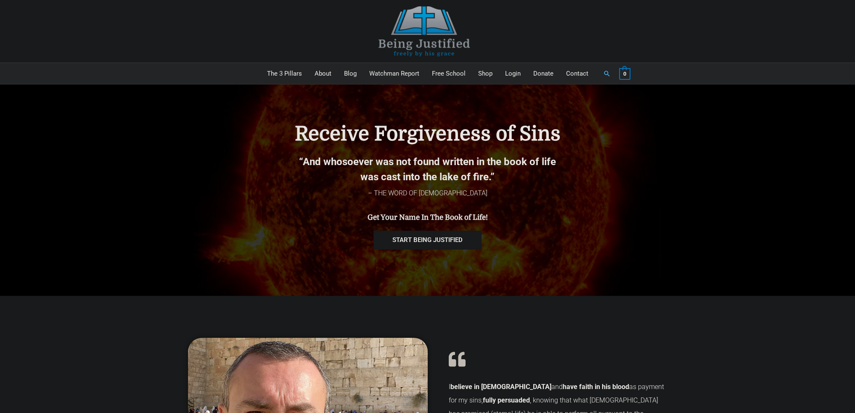
click at [404, 33] on img at bounding box center [424, 31] width 126 height 50
click at [331, 74] on link "About" at bounding box center [322, 73] width 29 height 21
click at [376, 68] on link "Watchman Report" at bounding box center [394, 73] width 63 height 21
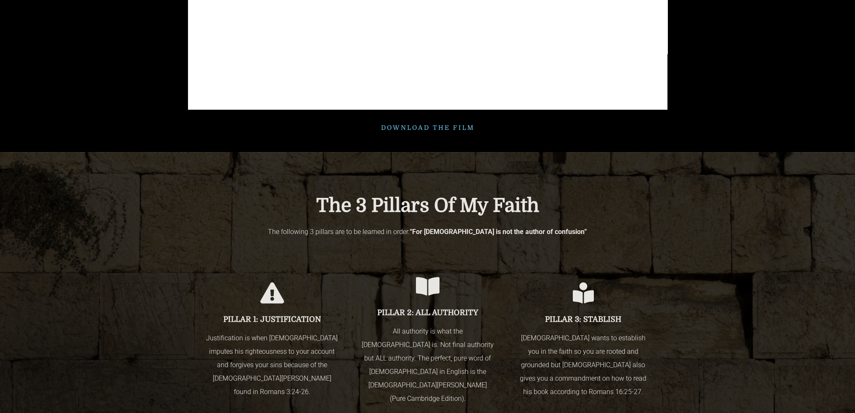
scroll to position [799, 0]
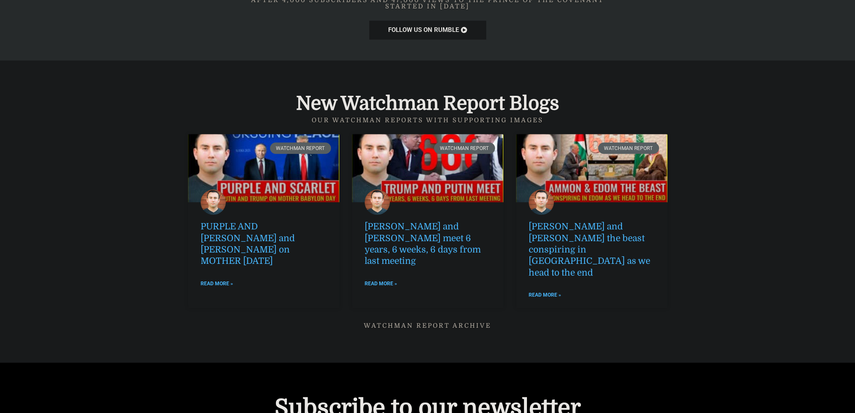
scroll to position [1051, 0]
click at [134, 85] on div at bounding box center [427, 211] width 855 height 302
click at [99, 93] on div at bounding box center [427, 211] width 855 height 302
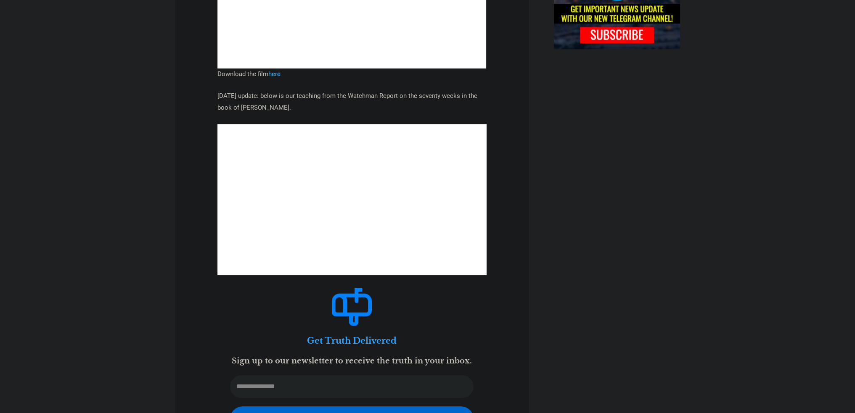
scroll to position [801, 0]
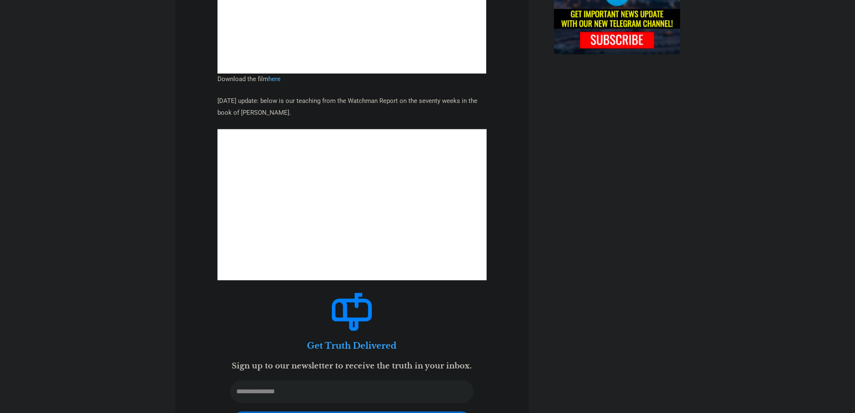
click at [238, 293] on figure at bounding box center [352, 312] width 244 height 38
click at [262, 293] on figure at bounding box center [352, 312] width 244 height 38
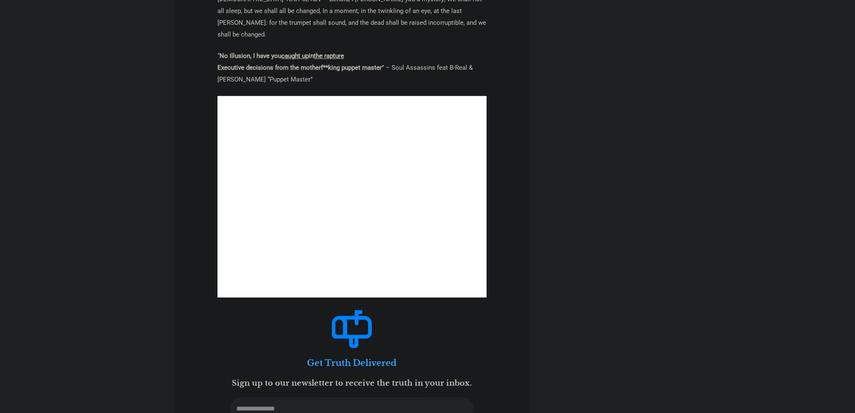
scroll to position [1009, 0]
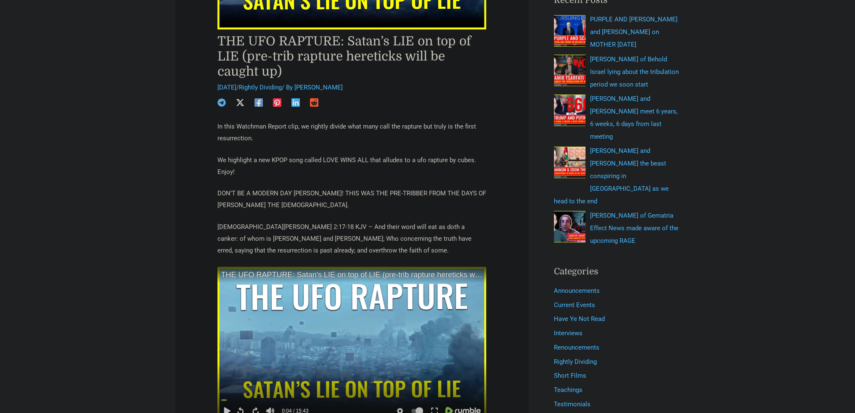
scroll to position [294, 0]
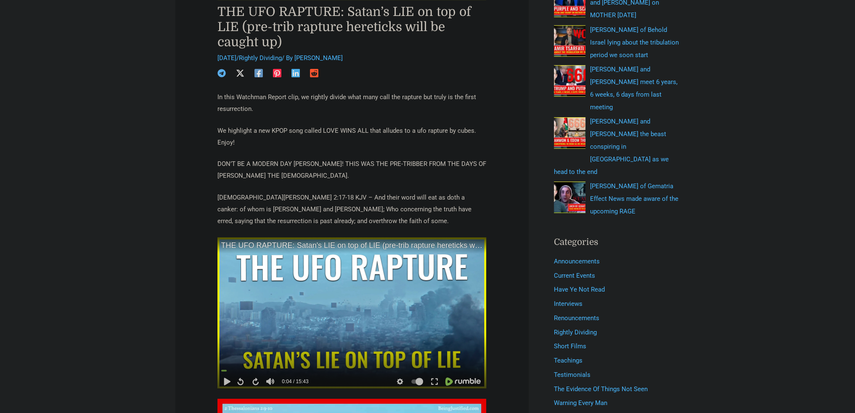
click at [346, 322] on video at bounding box center [351, 313] width 269 height 151
click at [434, 378] on icon at bounding box center [435, 382] width 8 height 8
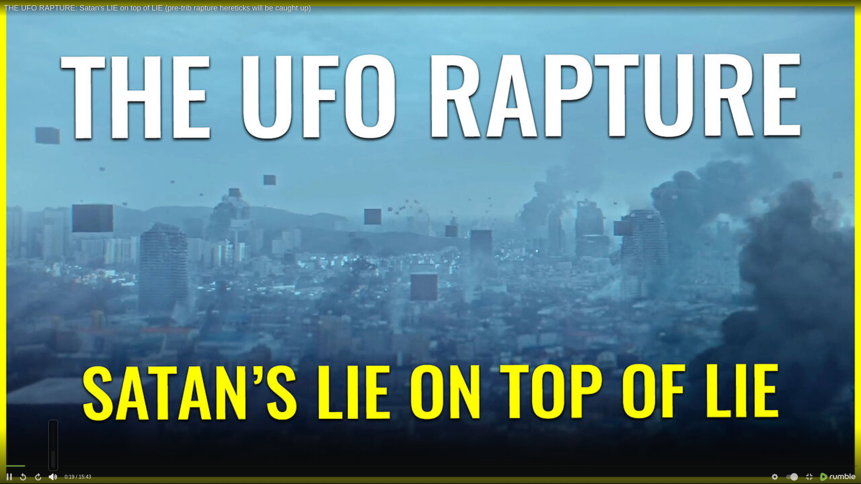
click at [53, 413] on div at bounding box center [53, 459] width 4 height 17
click at [189, 413] on div "2:37 1:52 / 15:43" at bounding box center [430, 473] width 861 height 21
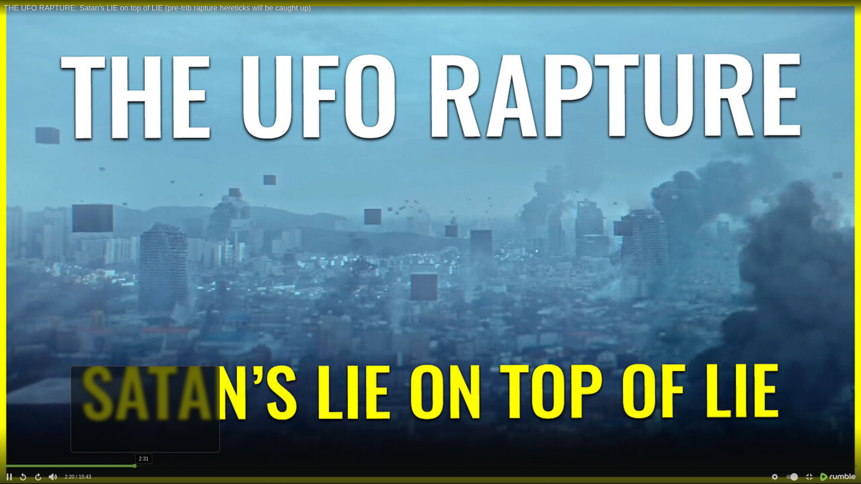
click at [145, 413] on div at bounding box center [431, 466] width 854 height 3
click at [157, 413] on div at bounding box center [431, 466] width 854 height 3
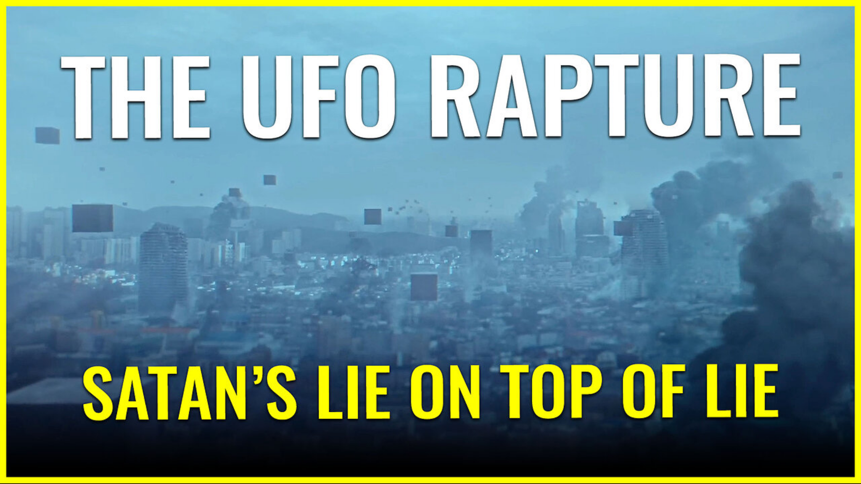
click at [209, 413] on video at bounding box center [430, 242] width 861 height 484
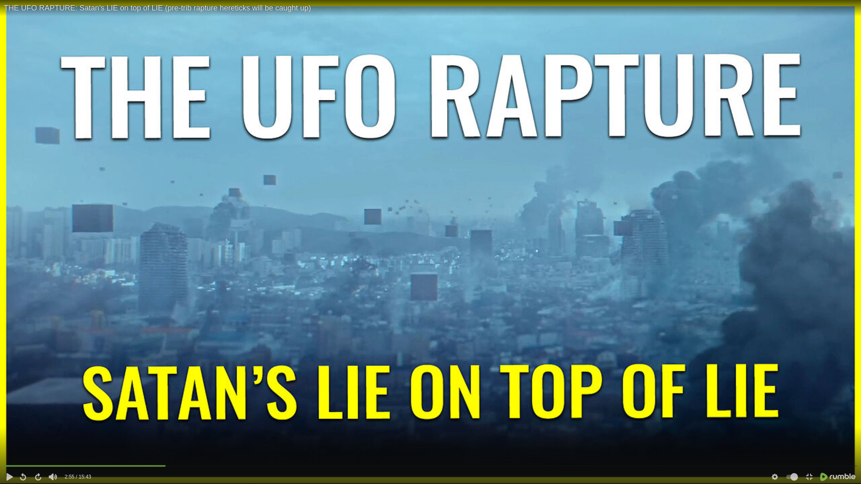
click at [199, 413] on video at bounding box center [430, 242] width 861 height 484
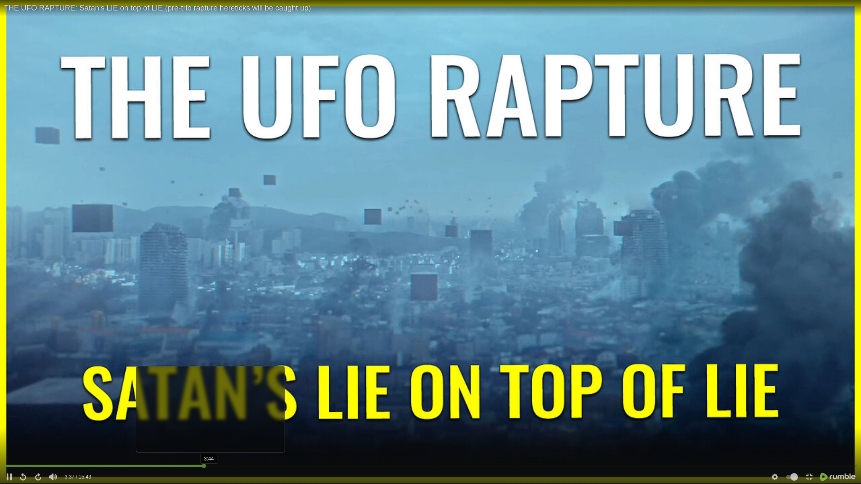
click at [210, 413] on div at bounding box center [431, 466] width 854 height 3
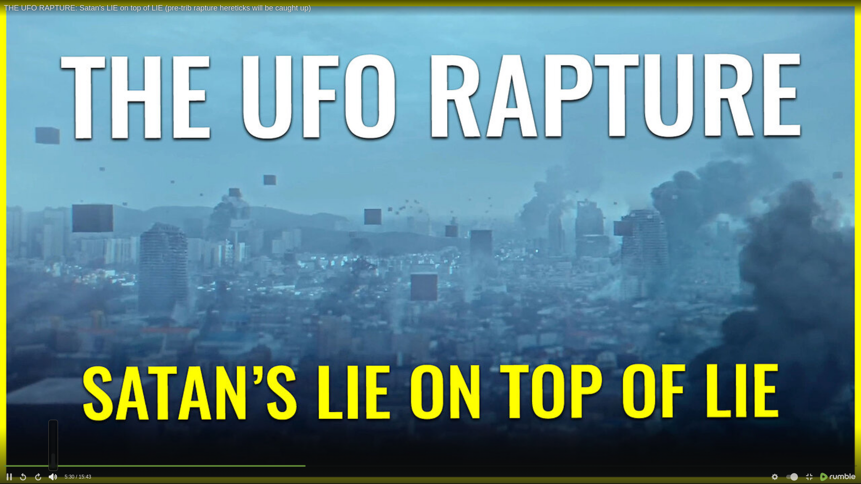
click at [56, 413] on div at bounding box center [53, 445] width 10 height 51
click at [53, 413] on div at bounding box center [53, 462] width 4 height 13
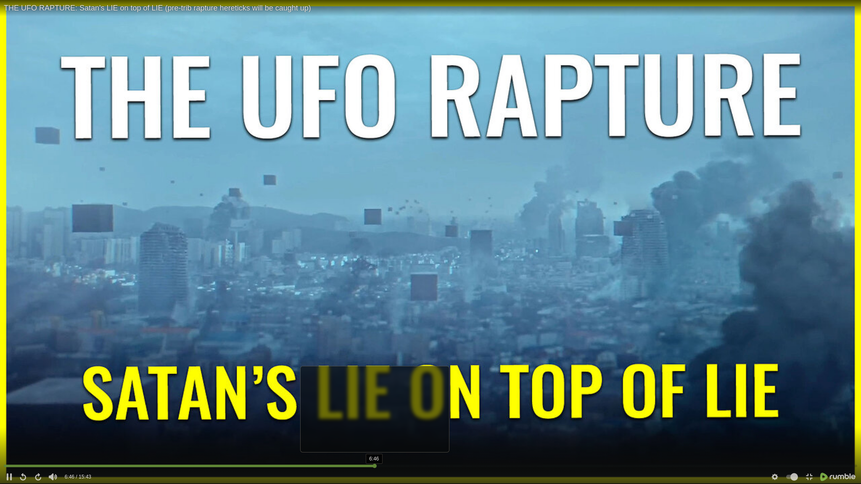
click at [374, 413] on div "6:46" at bounding box center [431, 467] width 854 height 8
click at [385, 413] on div "6:57" at bounding box center [431, 467] width 854 height 8
click at [394, 413] on div at bounding box center [431, 466] width 854 height 3
click at [400, 413] on div at bounding box center [431, 466] width 854 height 3
click at [409, 413] on div at bounding box center [431, 466] width 854 height 3
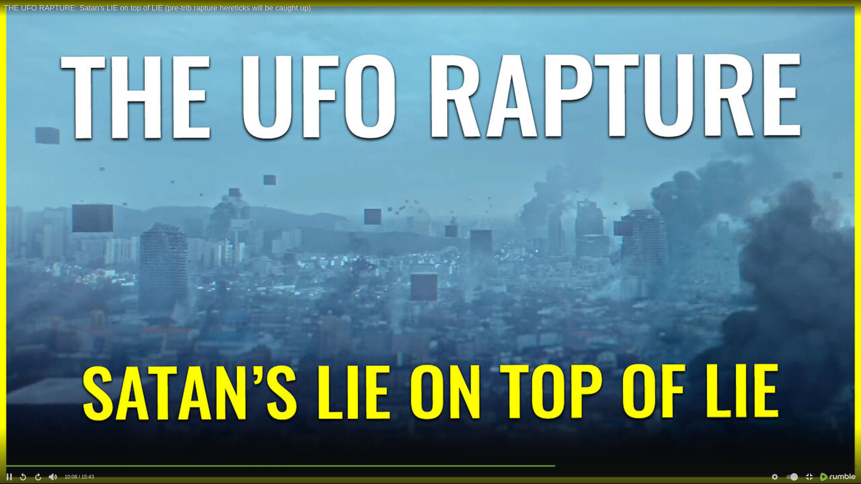
click at [811, 413] on icon at bounding box center [810, 477] width 8 height 8
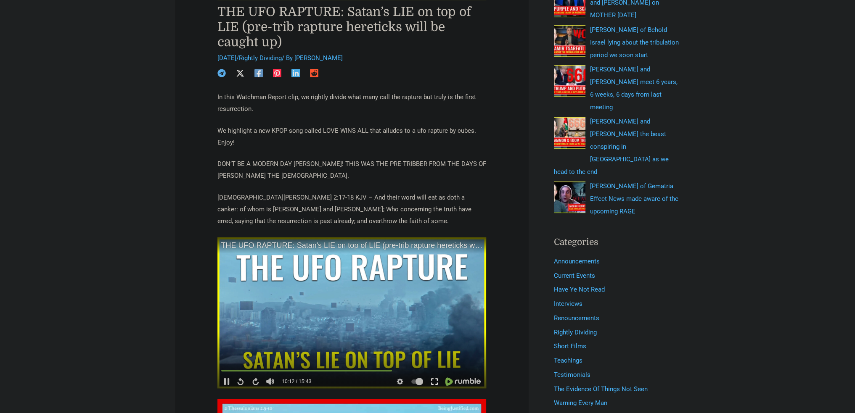
drag, startPoint x: 432, startPoint y: 383, endPoint x: 432, endPoint y: 433, distance: 50.9
click at [432, 383] on icon at bounding box center [435, 382] width 8 height 8
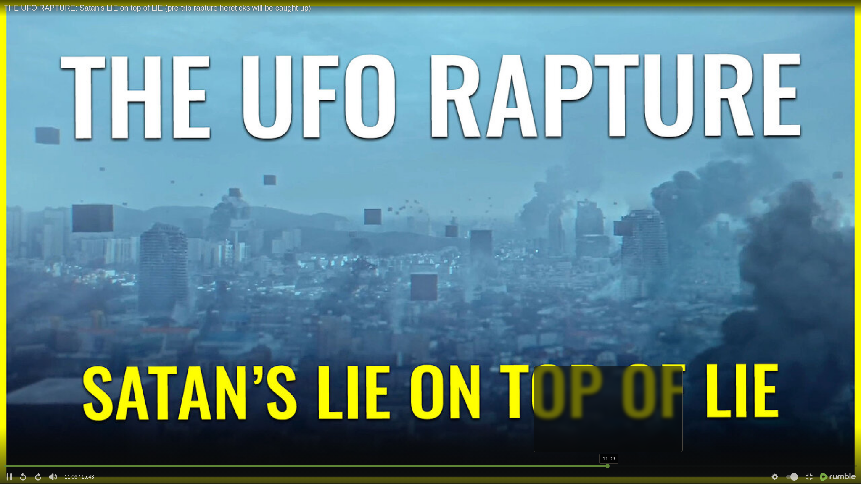
click at [608, 413] on div at bounding box center [607, 466] width 4 height 4
click at [603, 413] on div at bounding box center [431, 466] width 854 height 3
click at [600, 413] on div at bounding box center [431, 466] width 854 height 3
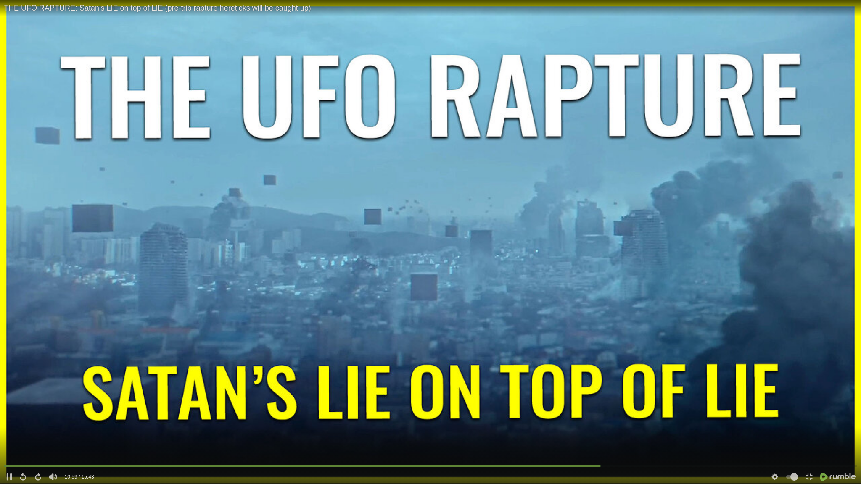
click at [602, 413] on div "10:58 10:59 / 15:43" at bounding box center [430, 473] width 861 height 21
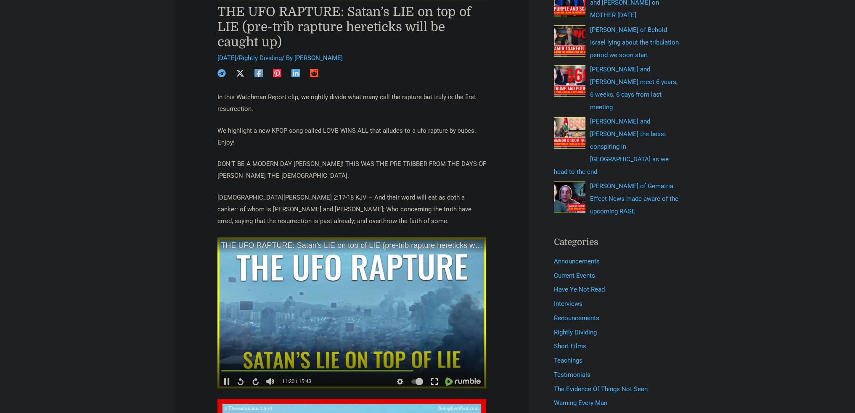
click at [435, 382] on icon at bounding box center [435, 382] width 8 height 8
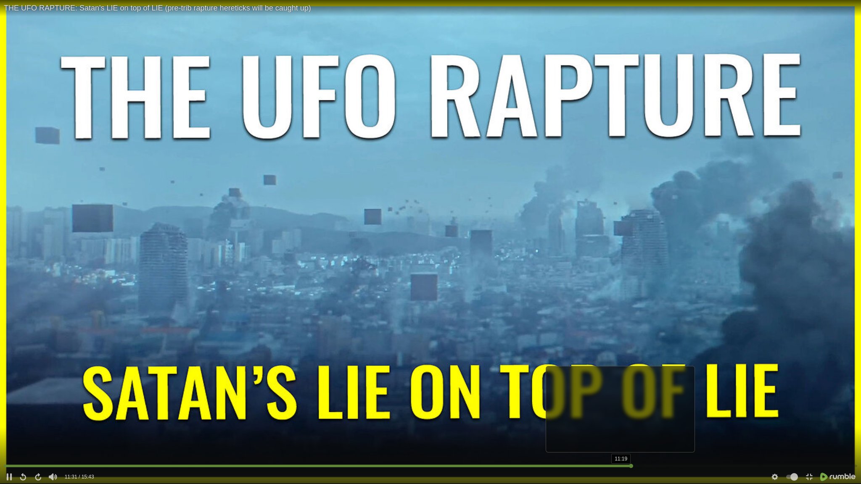
click at [620, 413] on div at bounding box center [431, 466] width 854 height 3
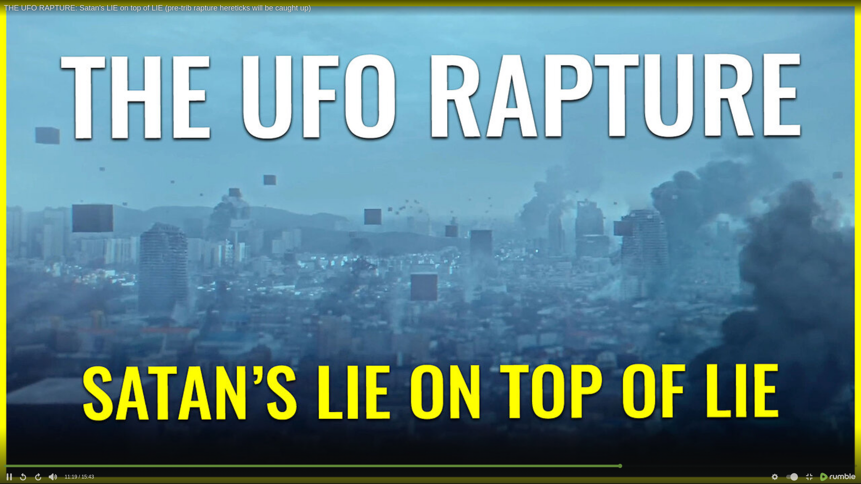
drag, startPoint x: 595, startPoint y: 467, endPoint x: 591, endPoint y: 467, distance: 4.6
click at [591, 413] on div at bounding box center [431, 466] width 854 height 3
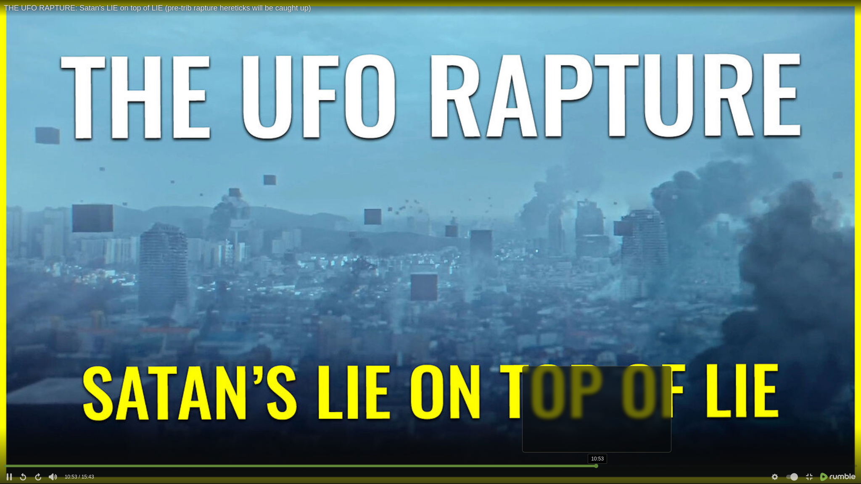
click at [596, 413] on div at bounding box center [431, 466] width 854 height 3
click at [601, 413] on div at bounding box center [431, 466] width 854 height 3
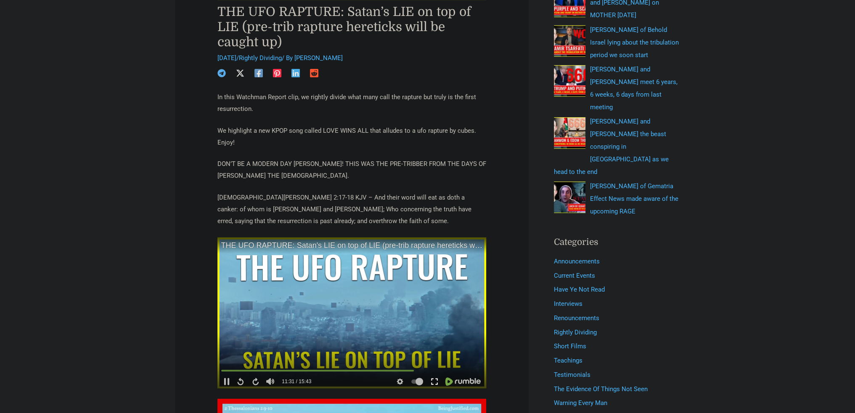
drag, startPoint x: 436, startPoint y: 381, endPoint x: 436, endPoint y: 432, distance: 50.9
click at [436, 381] on icon at bounding box center [435, 382] width 8 height 8
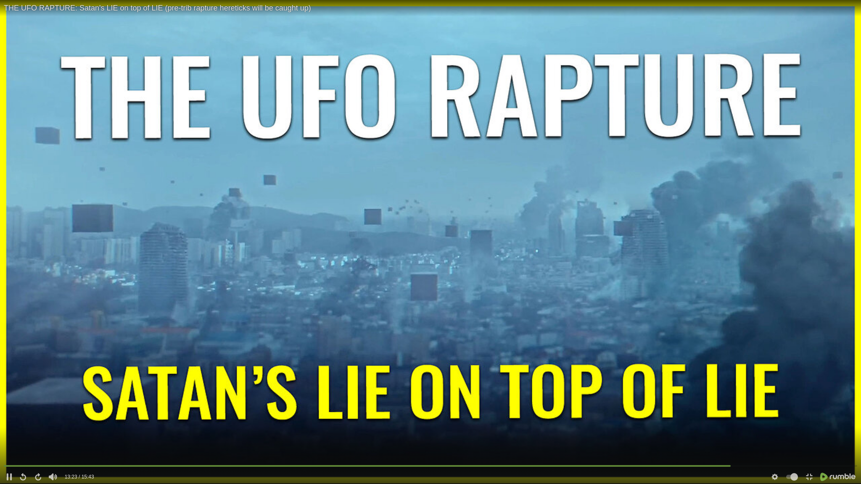
click at [655, 413] on video at bounding box center [430, 242] width 861 height 484
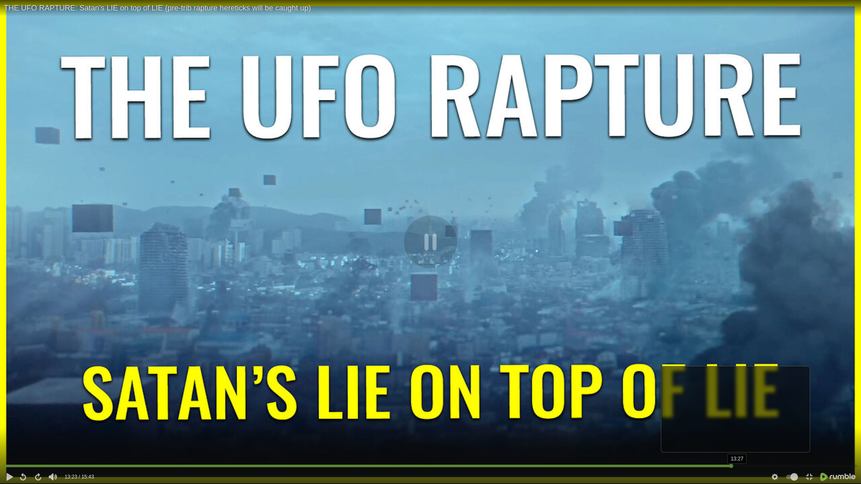
click at [708, 413] on div "THE UFO RAPTURE: Satan's LIE on top of LIE (pre-trib rapture hereticks will be …" at bounding box center [430, 242] width 861 height 484
click at [727, 413] on div at bounding box center [431, 466] width 854 height 3
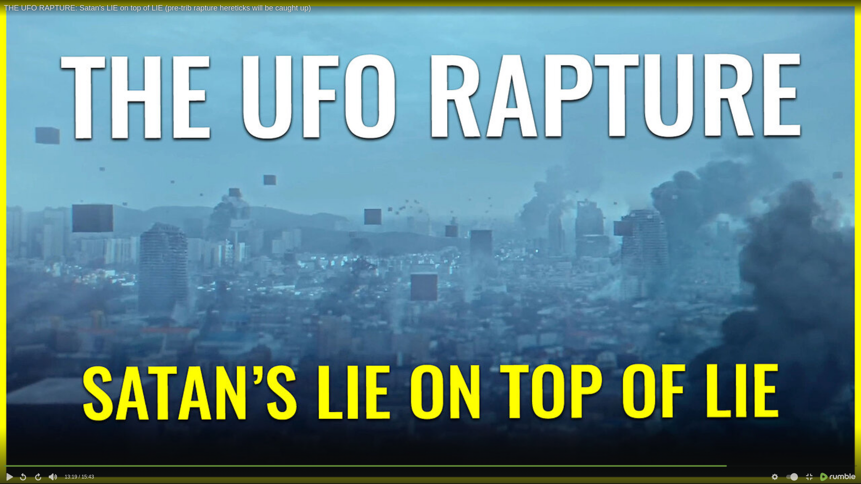
click at [669, 413] on video at bounding box center [430, 242] width 861 height 484
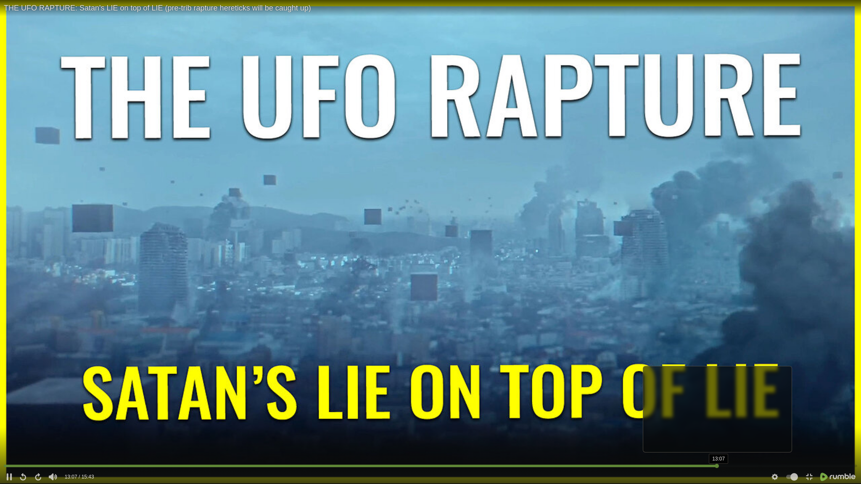
click at [717, 413] on div "13:07" at bounding box center [431, 467] width 854 height 8
click at [734, 413] on div "13:26" at bounding box center [431, 467] width 854 height 8
click at [727, 413] on div "13:18" at bounding box center [431, 467] width 854 height 8
click at [716, 413] on div "13:07" at bounding box center [431, 467] width 854 height 8
click at [703, 413] on div "12:59" at bounding box center [431, 467] width 854 height 8
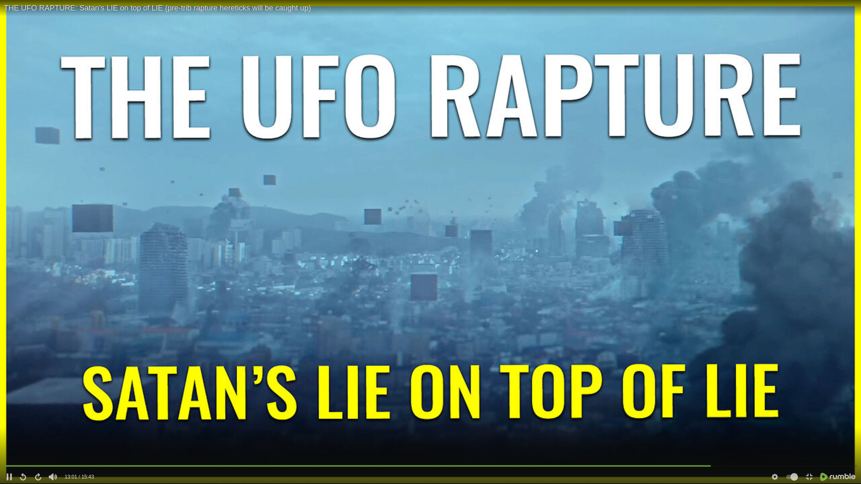
click at [681, 413] on video at bounding box center [430, 242] width 861 height 484
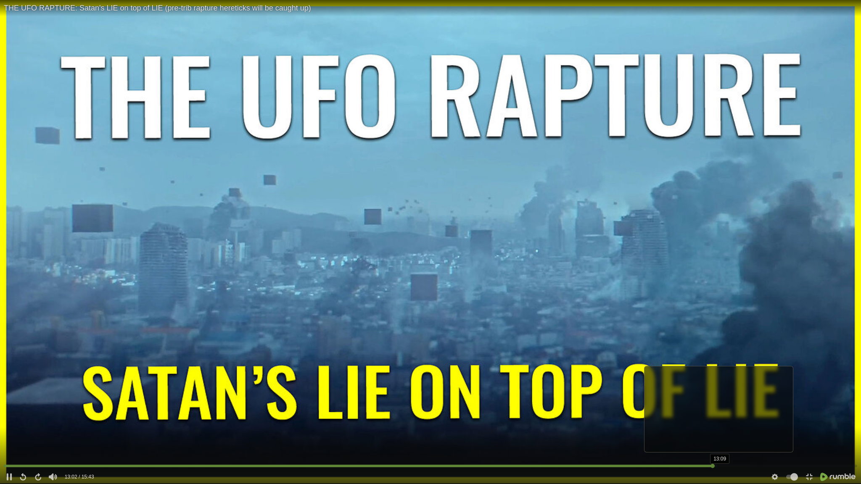
click at [721, 413] on div at bounding box center [431, 466] width 854 height 3
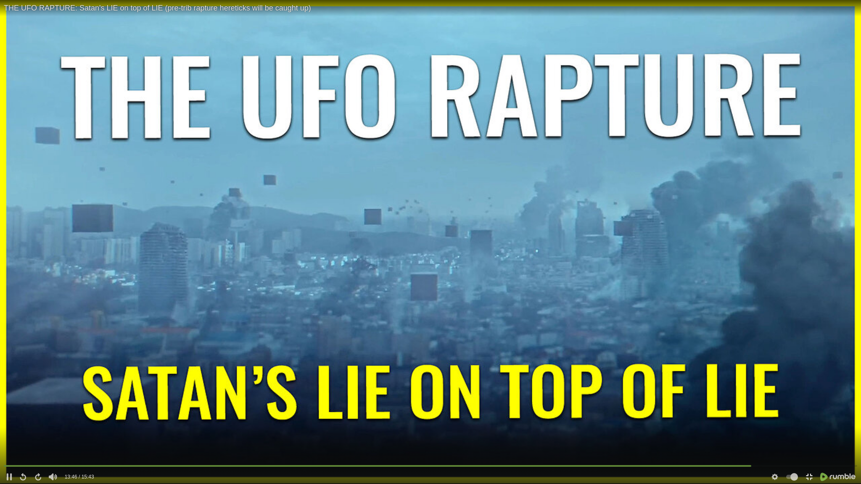
click at [811, 413] on icon at bounding box center [810, 477] width 8 height 8
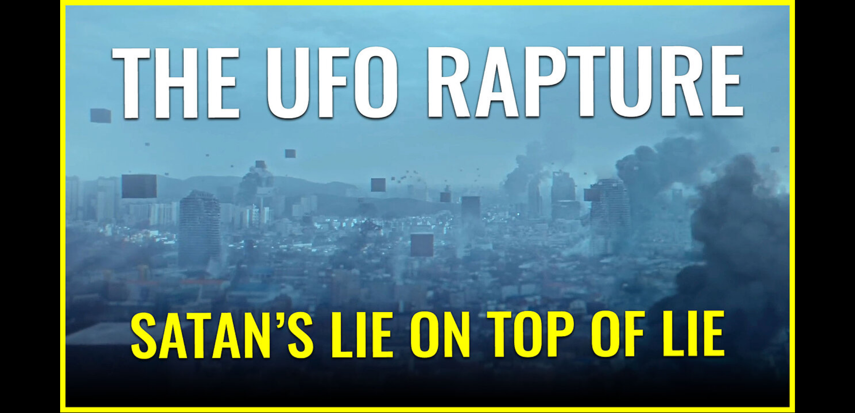
scroll to position [505, 0]
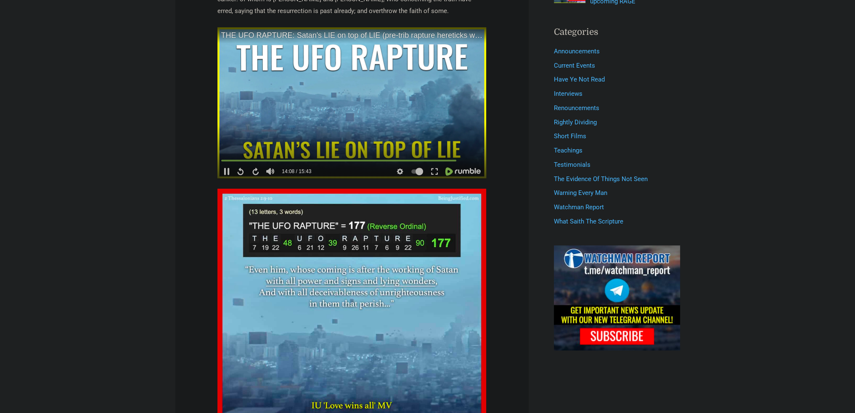
click at [271, 78] on video at bounding box center [351, 102] width 269 height 151
click at [243, 103] on video at bounding box center [351, 102] width 269 height 151
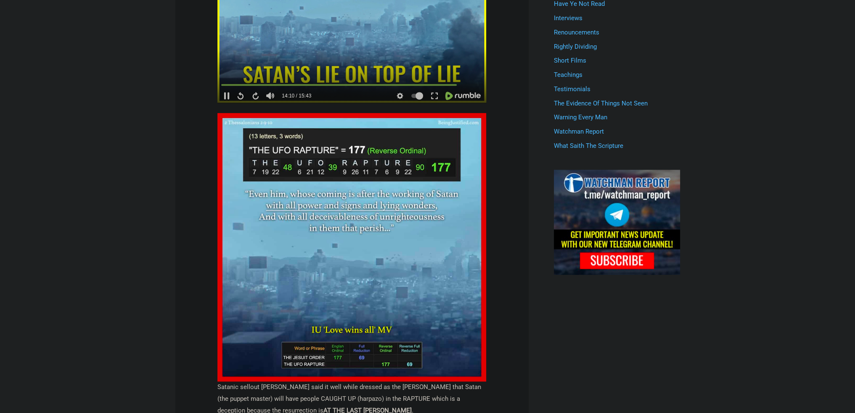
scroll to position [589, 0]
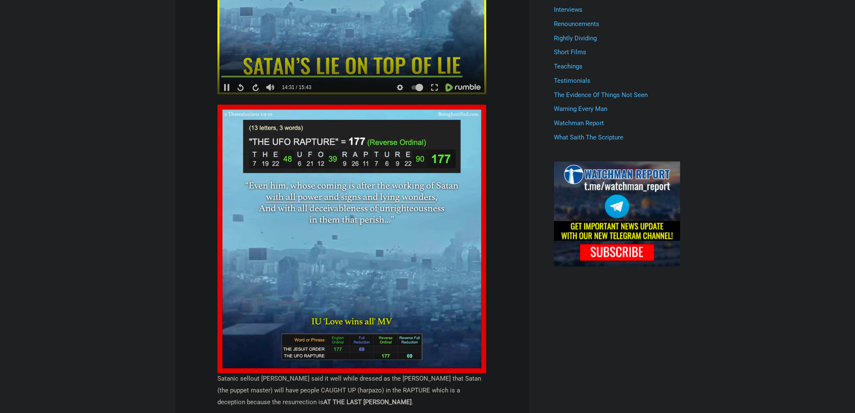
click at [241, 57] on video at bounding box center [351, 18] width 269 height 151
click at [277, 46] on video at bounding box center [351, 18] width 269 height 151
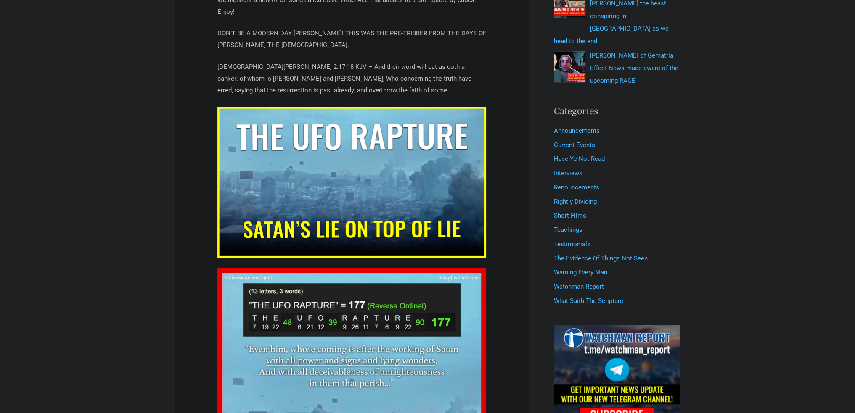
scroll to position [420, 0]
